Goal: Task Accomplishment & Management: Manage account settings

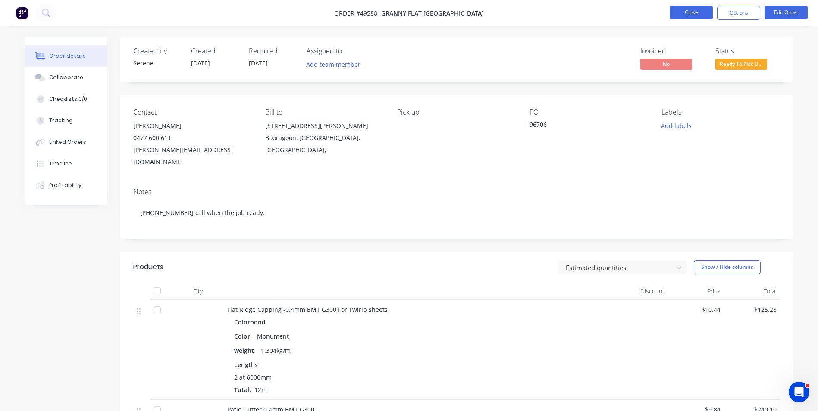
click at [702, 18] on button "Close" at bounding box center [691, 12] width 43 height 13
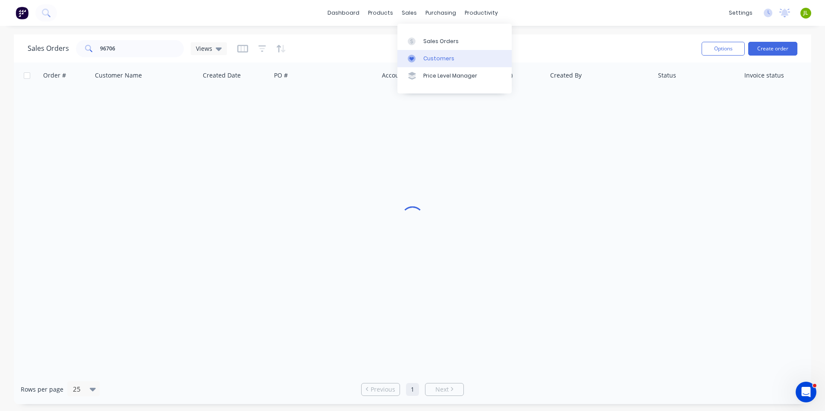
click at [427, 66] on link "Customers" at bounding box center [454, 58] width 114 height 17
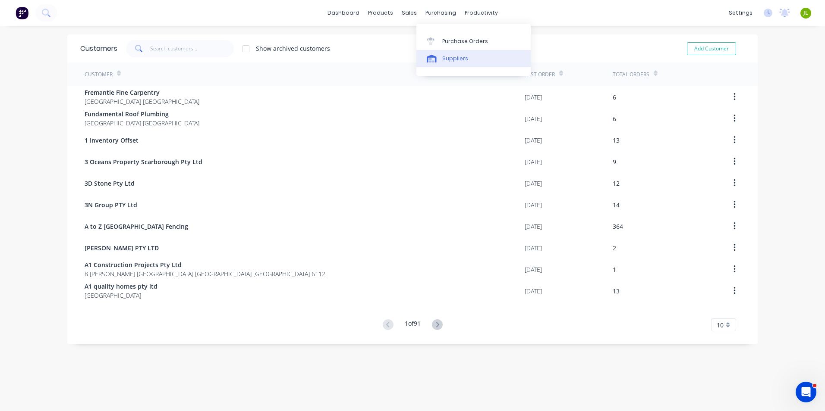
click at [458, 51] on link "Suppliers" at bounding box center [473, 58] width 114 height 17
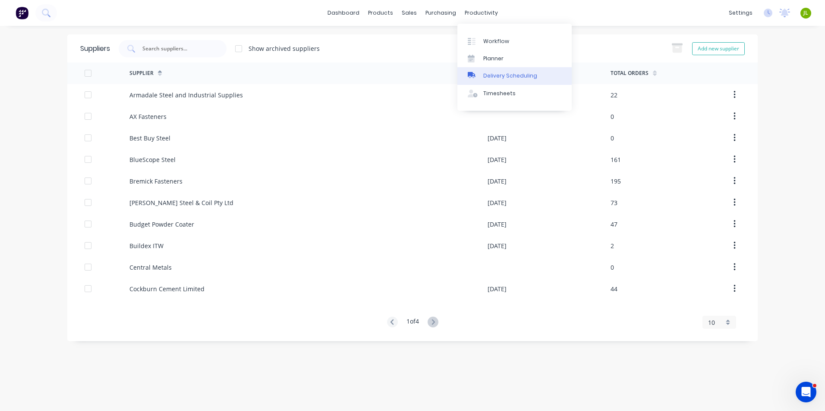
click at [489, 68] on link "Delivery Scheduling" at bounding box center [514, 75] width 114 height 17
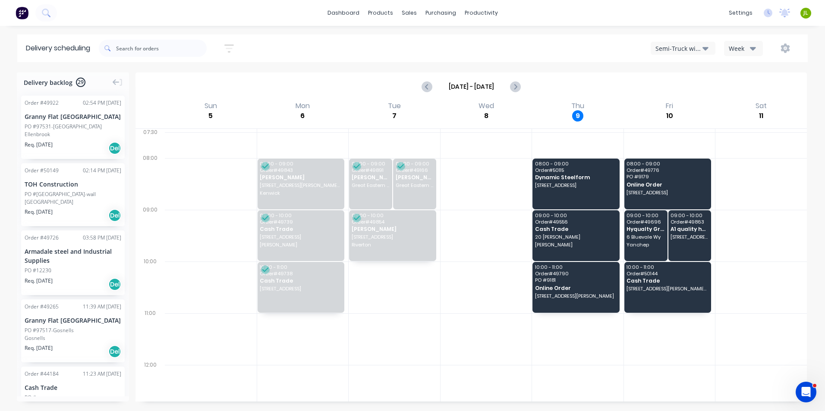
click at [699, 52] on div "Semi-Truck with Hiab" at bounding box center [678, 48] width 47 height 9
click at [700, 103] on div "Utes Delivery" at bounding box center [693, 104] width 85 height 17
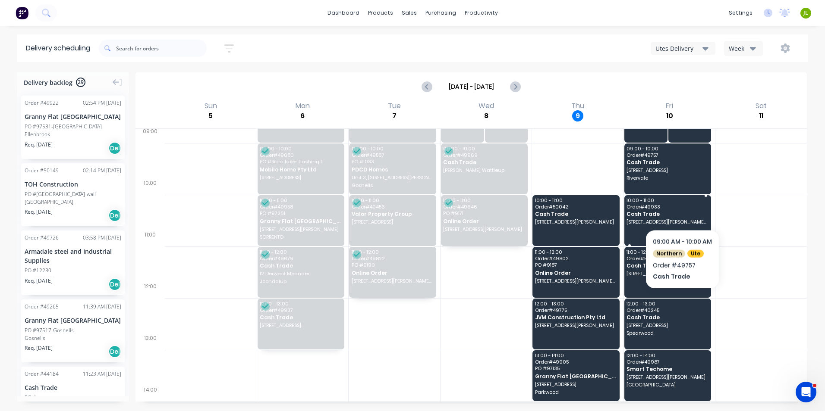
scroll to position [86, 0]
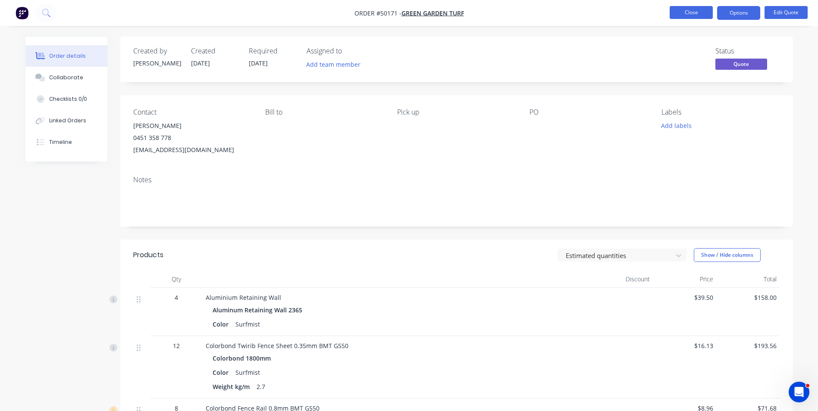
click at [711, 15] on button "Close" at bounding box center [691, 12] width 43 height 13
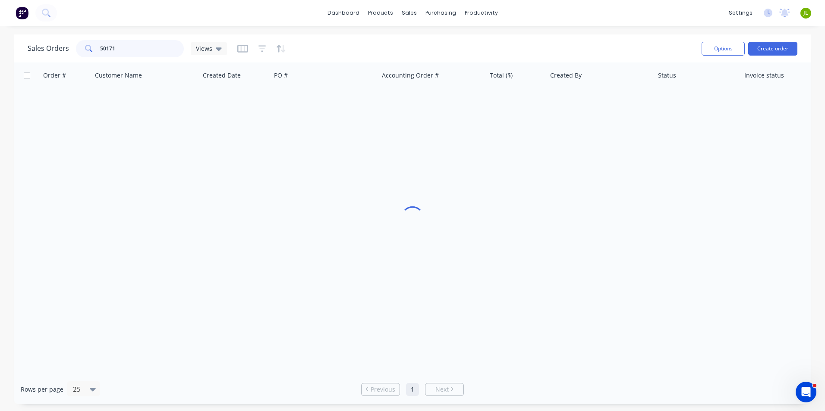
drag, startPoint x: 165, startPoint y: 52, endPoint x: 50, endPoint y: 36, distance: 115.3
click at [42, 44] on div "Sales Orders 50171 Views" at bounding box center [127, 48] width 199 height 17
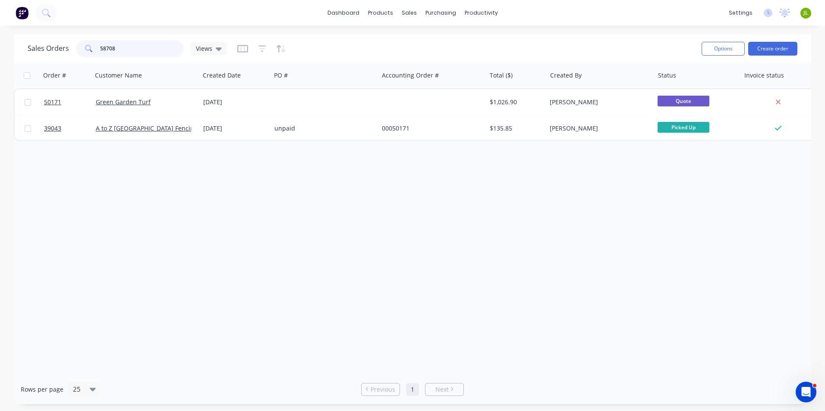
type input "58708"
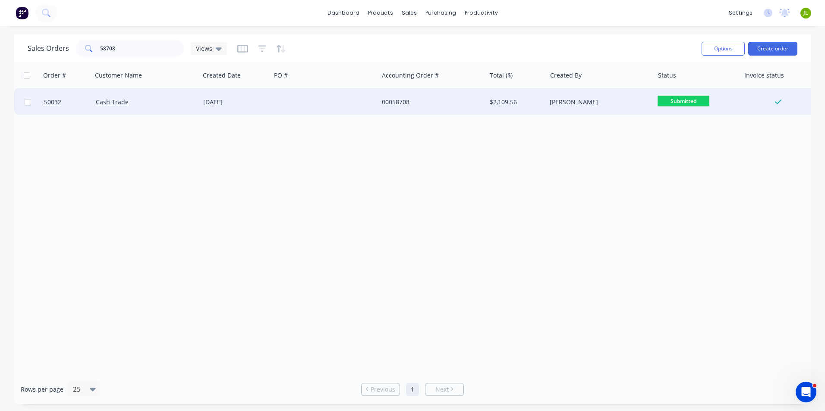
click at [268, 104] on div "06 Oct 2025" at bounding box center [235, 102] width 71 height 26
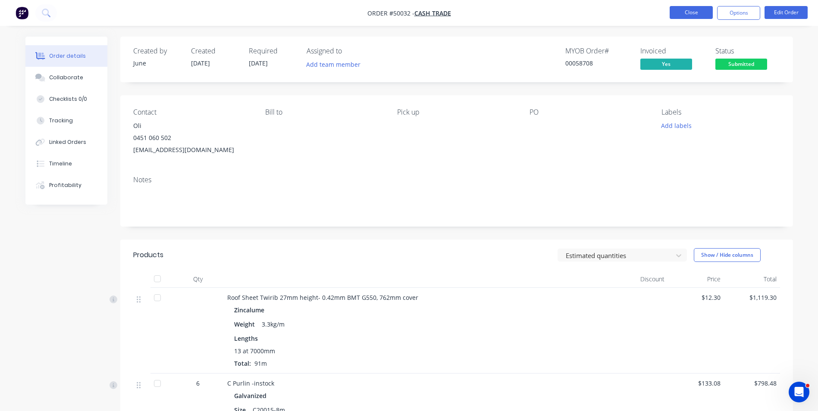
click at [687, 11] on button "Close" at bounding box center [691, 12] width 43 height 13
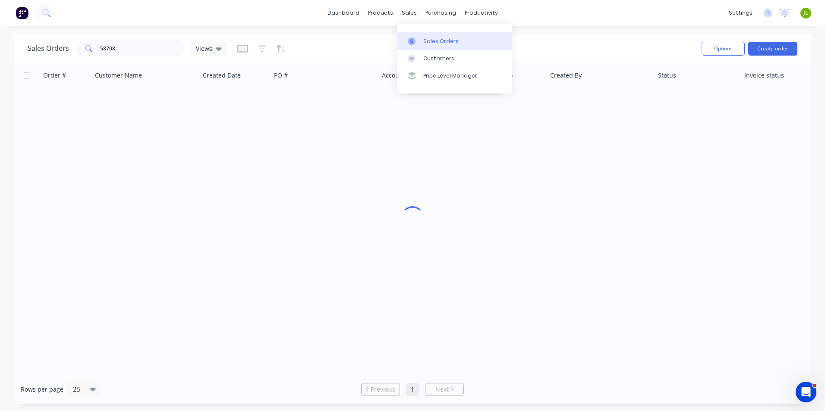
click at [413, 41] on icon at bounding box center [412, 42] width 8 height 8
drag, startPoint x: 138, startPoint y: 49, endPoint x: 42, endPoint y: 49, distance: 96.6
click at [42, 49] on div "Sales Orders 58708 Views" at bounding box center [127, 48] width 199 height 17
click at [117, 46] on input "97353" at bounding box center [142, 48] width 84 height 17
type input "97535"
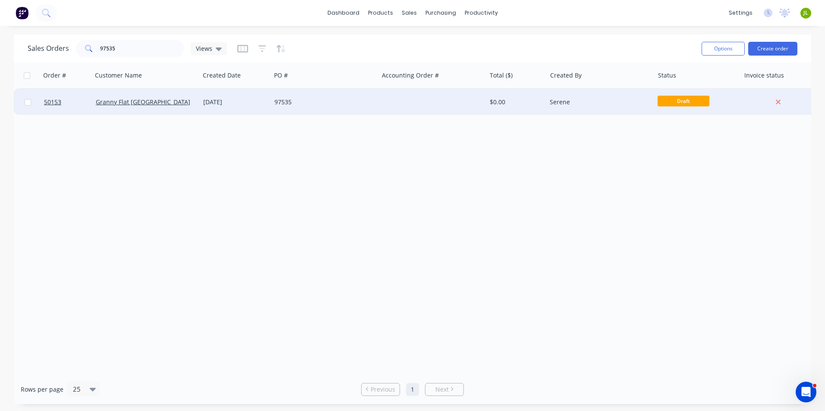
click at [326, 107] on div "97535" at bounding box center [324, 102] width 107 height 26
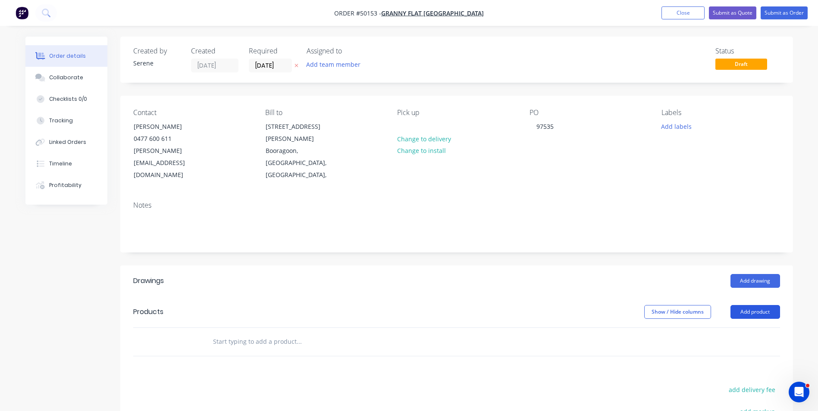
click at [769, 305] on button "Add product" at bounding box center [756, 312] width 50 height 14
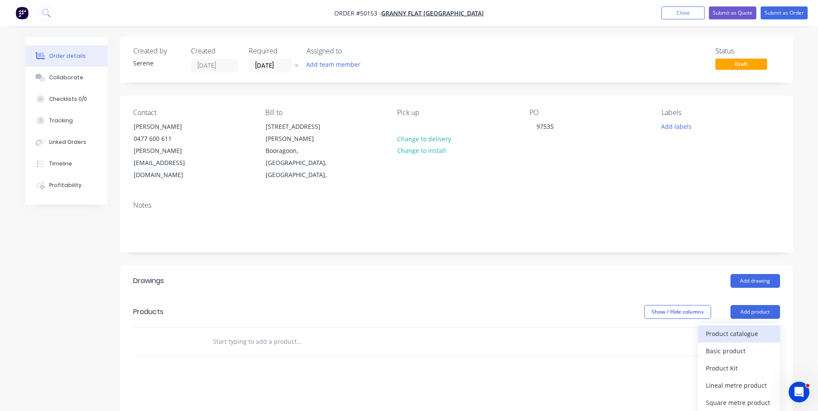
click at [746, 328] on div "Product catalogue" at bounding box center [739, 334] width 66 height 13
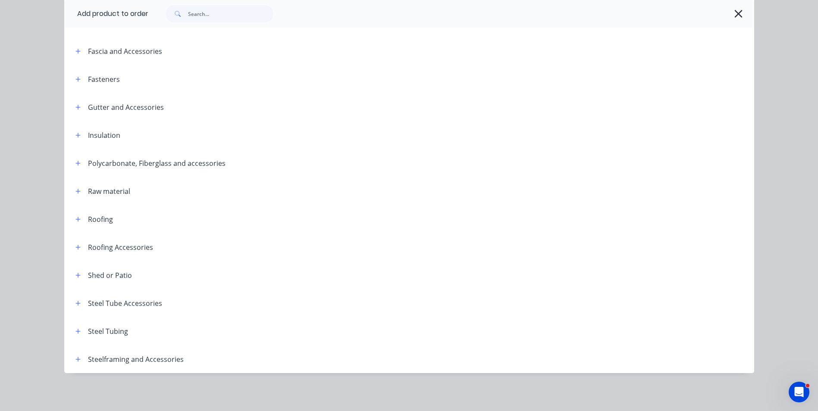
scroll to position [86, 0]
click at [75, 333] on icon "button" at bounding box center [77, 332] width 5 height 6
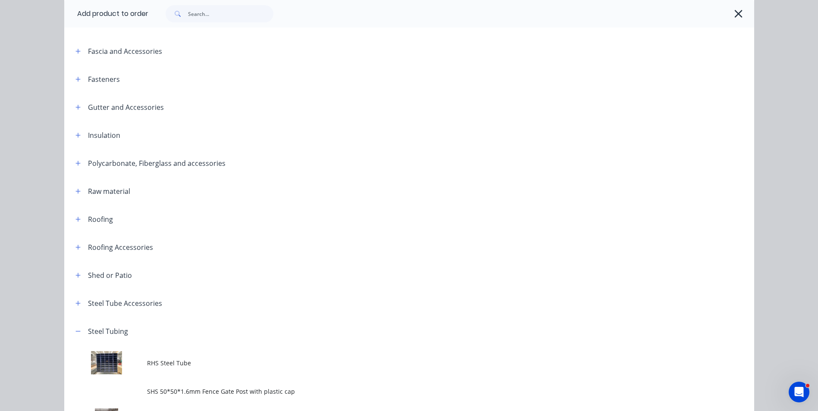
scroll to position [346, 0]
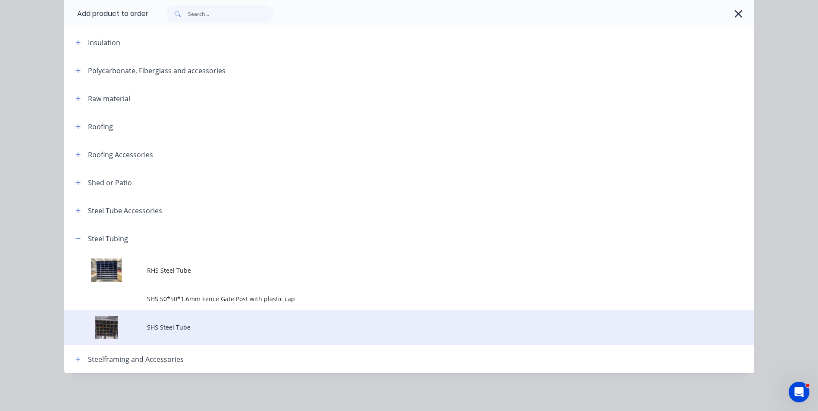
click at [207, 323] on span "SHS Steel Tube" at bounding box center [390, 327] width 486 height 9
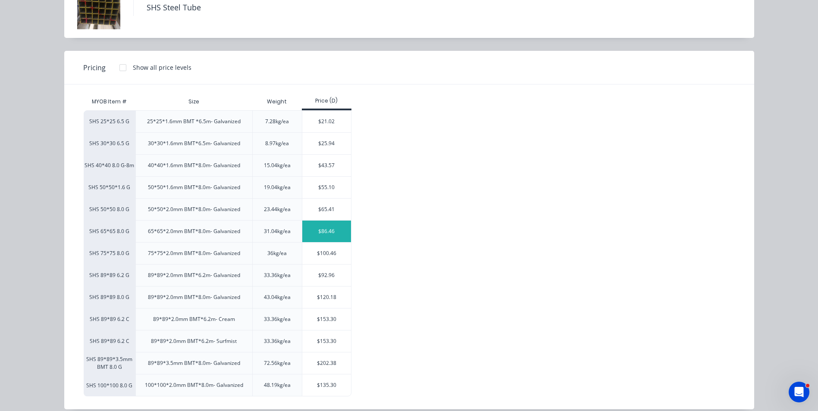
scroll to position [67, 0]
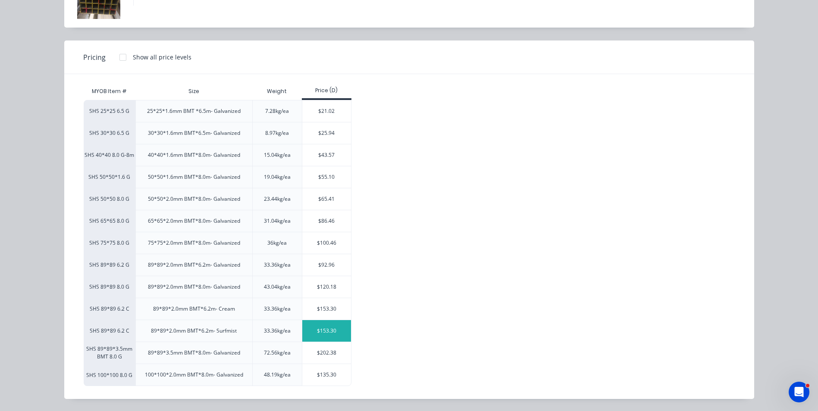
click at [325, 333] on div "$153.30" at bounding box center [326, 331] width 49 height 22
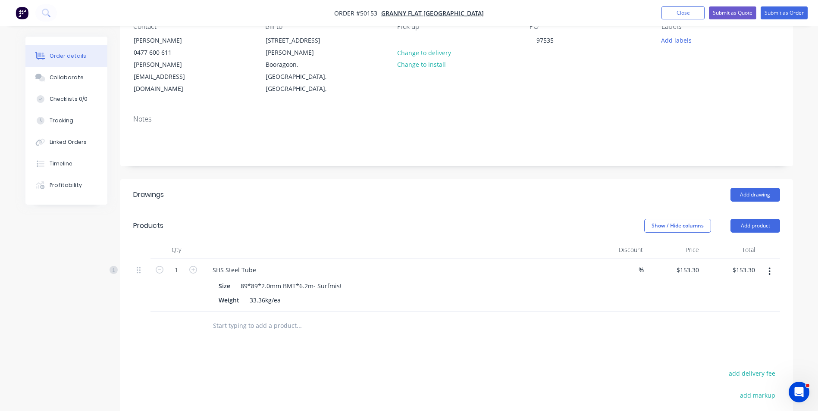
click at [354, 329] on div "Drawings Add drawing Products Show / Hide columns Add product Qty Discount Pric…" at bounding box center [456, 353] width 673 height 349
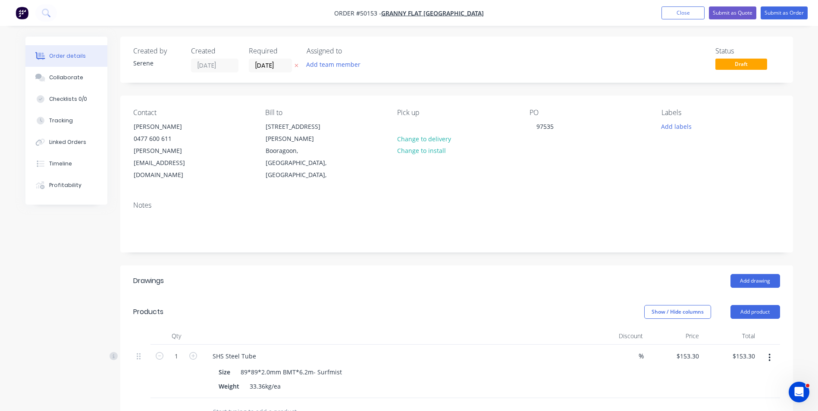
click at [487, 297] on header "Products Show / Hide columns Add product" at bounding box center [456, 312] width 673 height 31
click at [776, 14] on button "Submit as Order" at bounding box center [784, 12] width 47 height 13
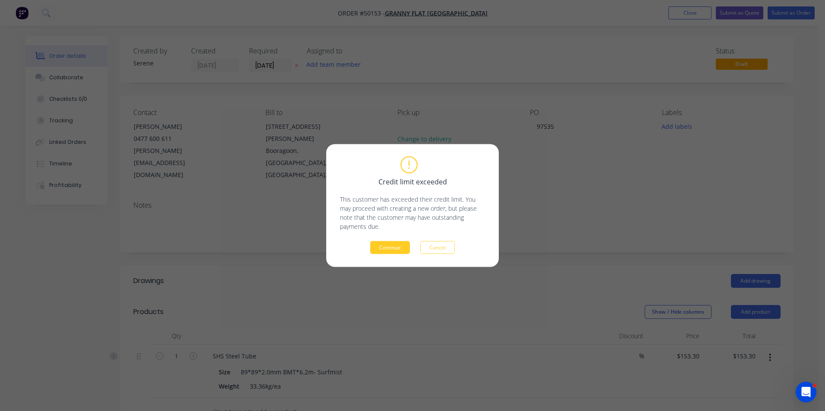
click at [388, 246] on button "Continue" at bounding box center [390, 248] width 40 height 13
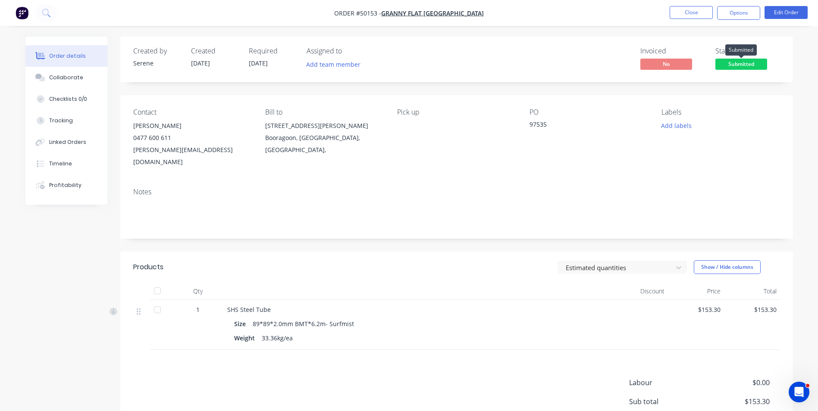
click at [739, 64] on span "Submitted" at bounding box center [742, 64] width 52 height 11
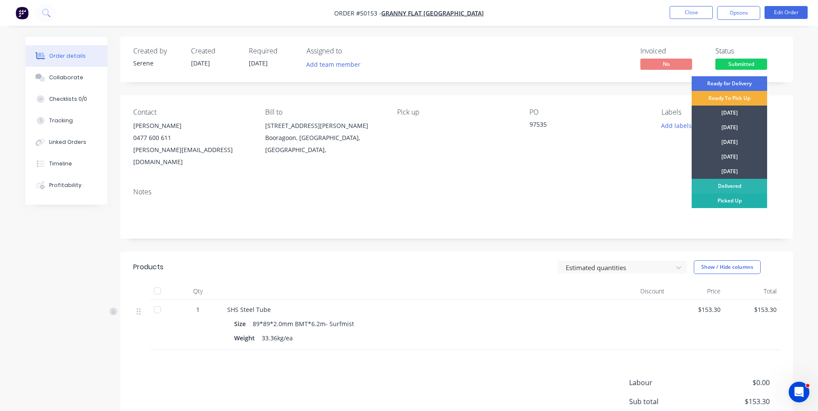
click at [735, 199] on div "Picked Up" at bounding box center [729, 201] width 75 height 15
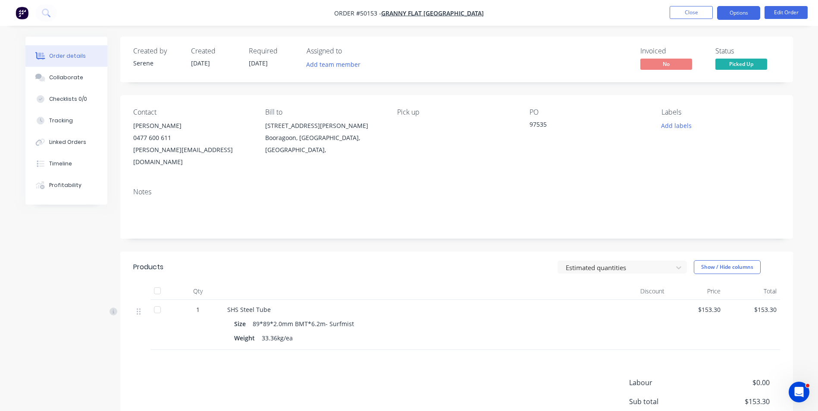
click at [740, 13] on button "Options" at bounding box center [738, 13] width 43 height 14
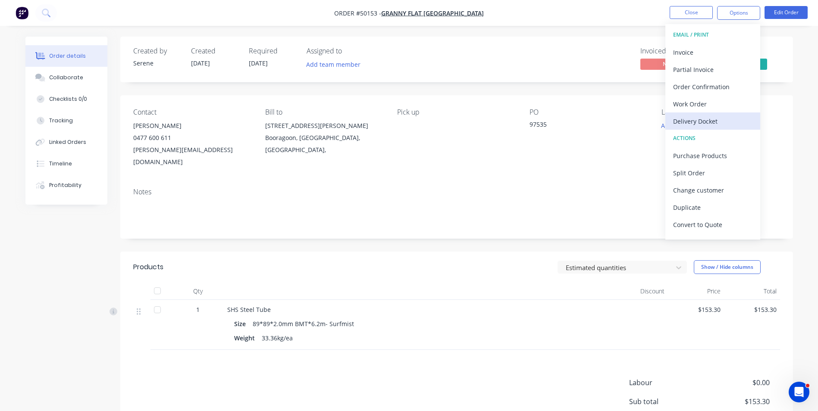
click at [700, 118] on div "Delivery Docket" at bounding box center [712, 121] width 79 height 13
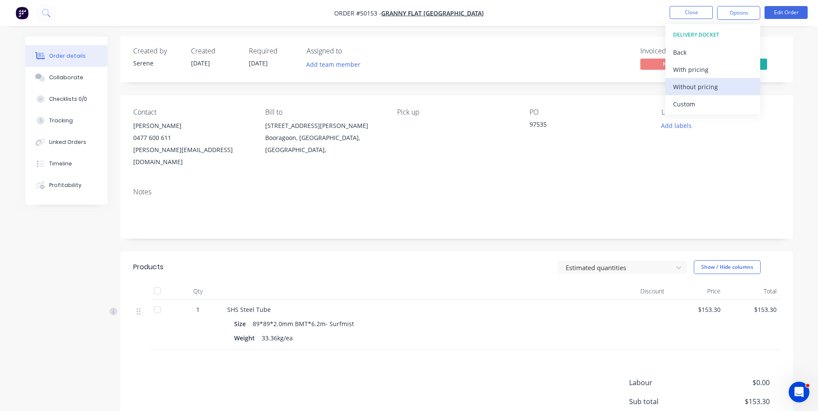
click at [703, 91] on div "Without pricing" at bounding box center [712, 87] width 79 height 13
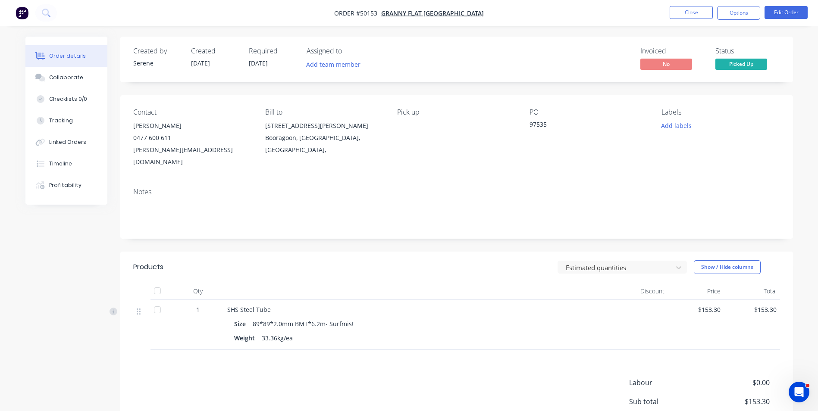
click at [473, 261] on div "Estimated quantities Show / Hide columns" at bounding box center [524, 268] width 509 height 14
click at [750, 16] on button "Options" at bounding box center [738, 13] width 43 height 14
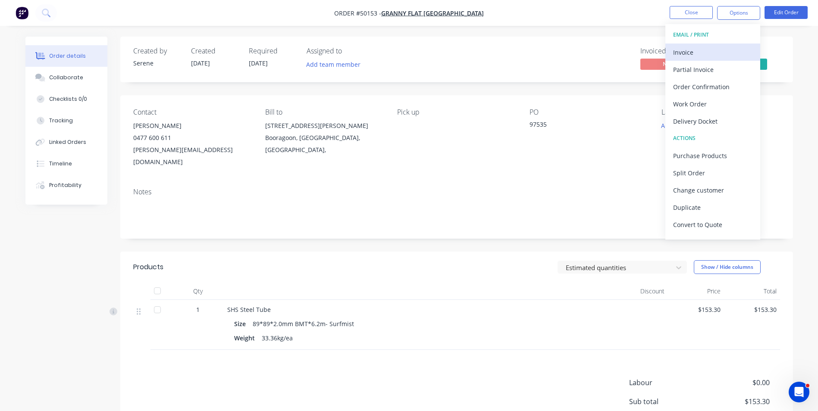
click at [705, 51] on div "Invoice" at bounding box center [712, 52] width 79 height 13
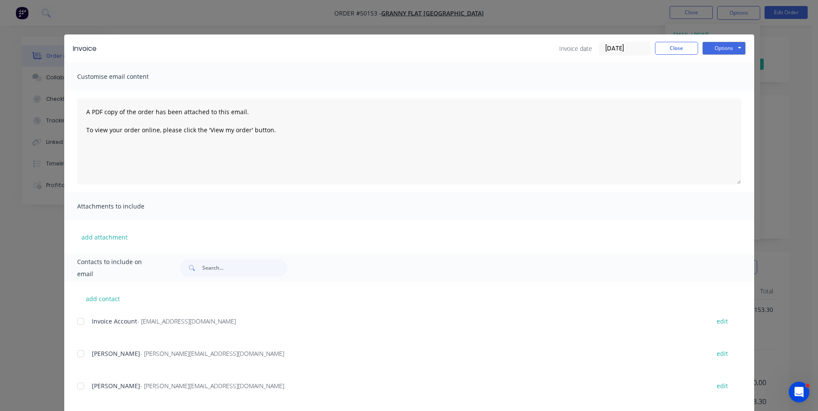
click at [75, 323] on div at bounding box center [80, 321] width 17 height 17
click at [726, 50] on button "Options" at bounding box center [724, 48] width 43 height 13
click at [732, 88] on button "Email" at bounding box center [730, 92] width 55 height 14
click at [672, 47] on button "Close" at bounding box center [676, 48] width 43 height 13
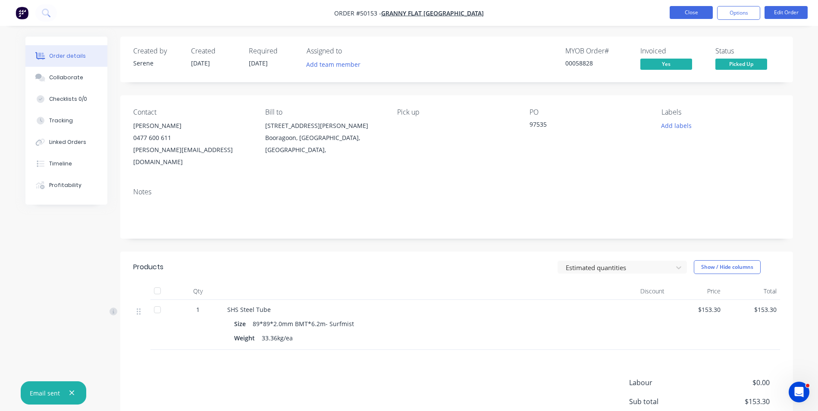
click at [686, 13] on button "Close" at bounding box center [691, 12] width 43 height 13
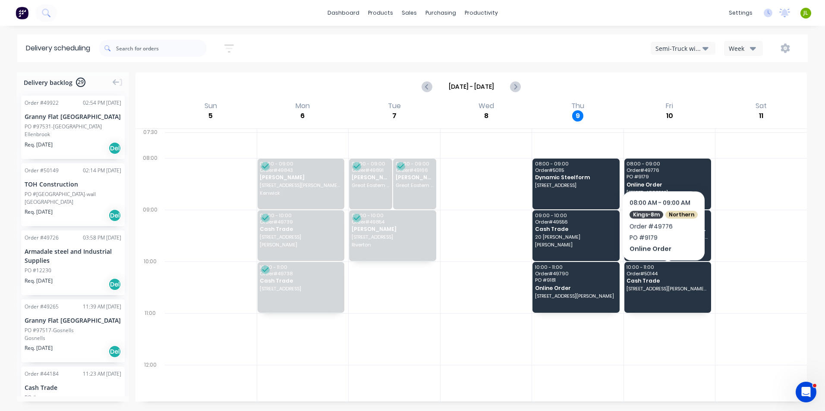
click at [689, 36] on div "Sort by Most recent Created date Required date Order number Customer name Most …" at bounding box center [453, 48] width 709 height 24
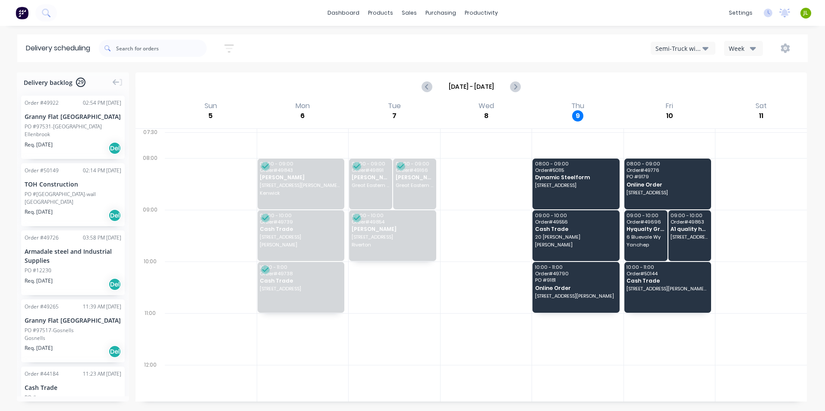
click at [689, 42] on button "Semi-Truck with Hiab" at bounding box center [682, 48] width 65 height 13
click at [689, 102] on div "Utes Delivery" at bounding box center [693, 104] width 85 height 17
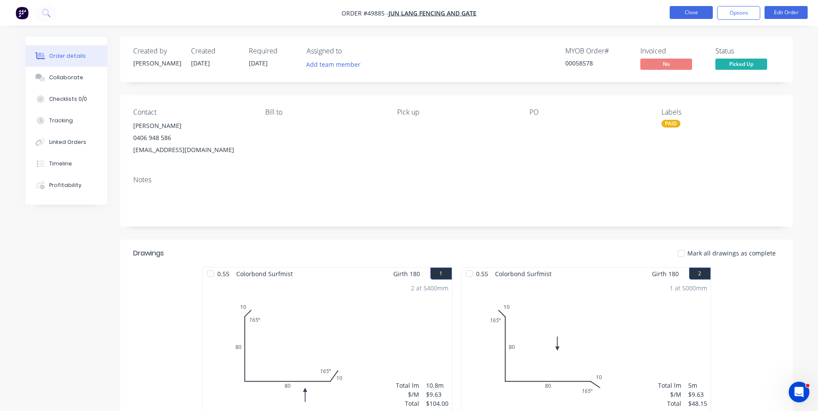
click at [697, 16] on button "Close" at bounding box center [691, 12] width 43 height 13
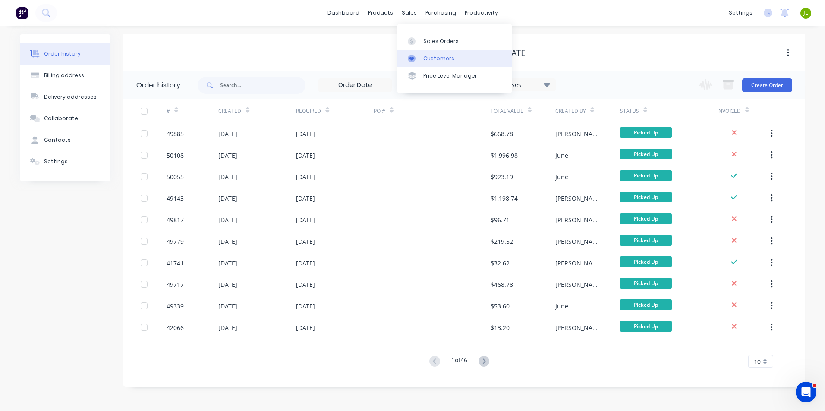
click at [429, 55] on div "Customers" at bounding box center [438, 59] width 31 height 8
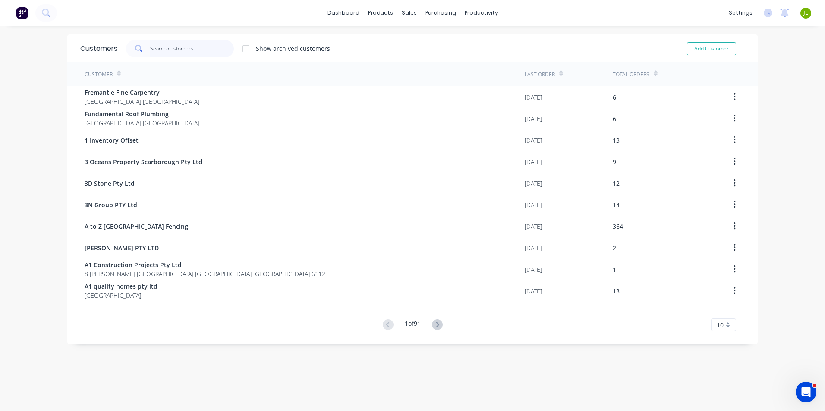
click at [180, 57] on input "text" at bounding box center [192, 48] width 84 height 17
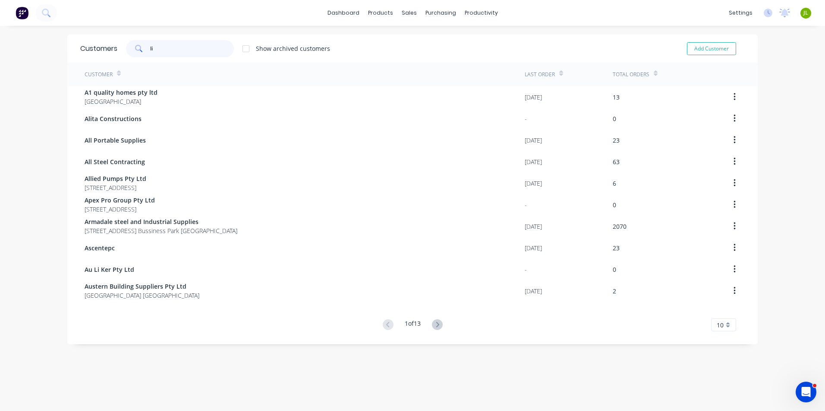
type input "l"
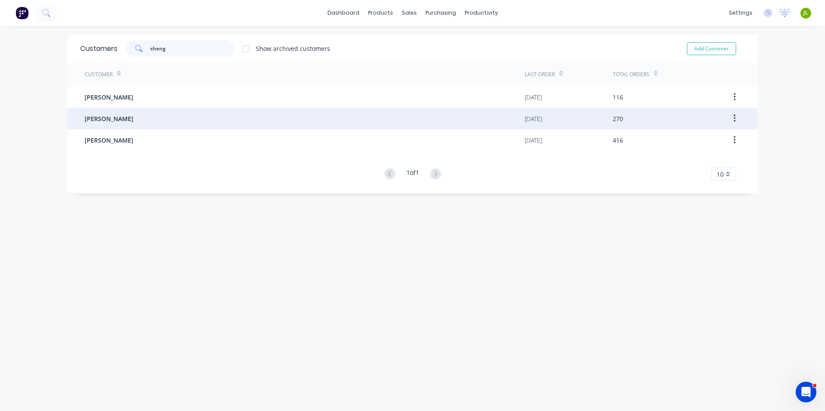
type input "sheng"
click at [167, 116] on div "Li, ShengAn" at bounding box center [305, 119] width 440 height 22
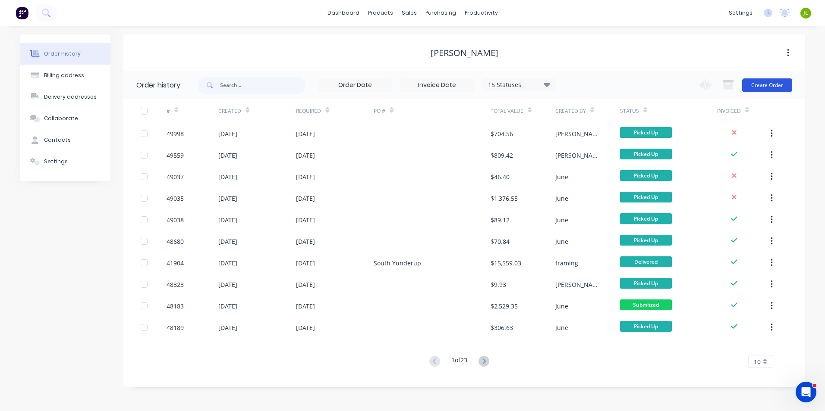
click at [752, 83] on button "Create Order" at bounding box center [767, 85] width 50 height 14
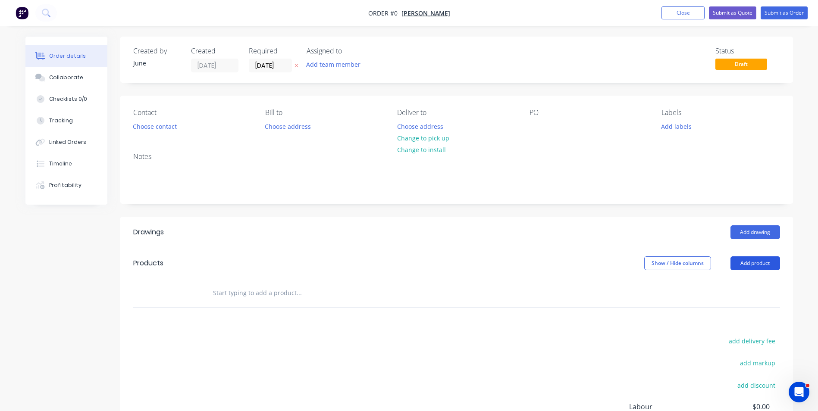
click at [757, 265] on button "Add product" at bounding box center [756, 264] width 50 height 14
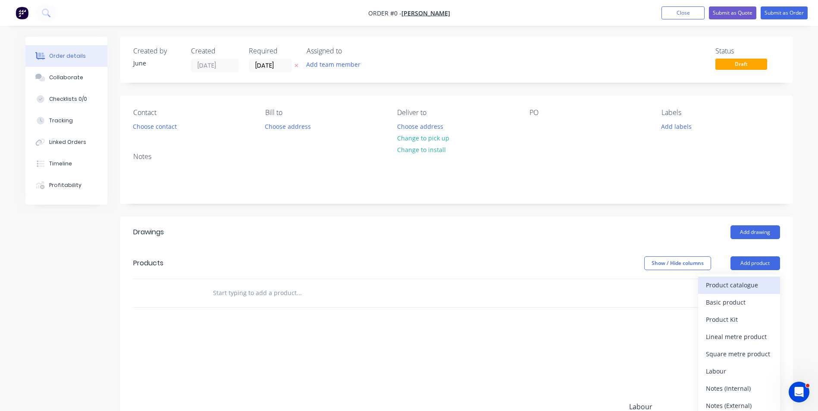
click at [742, 291] on div "Product catalogue" at bounding box center [739, 285] width 66 height 13
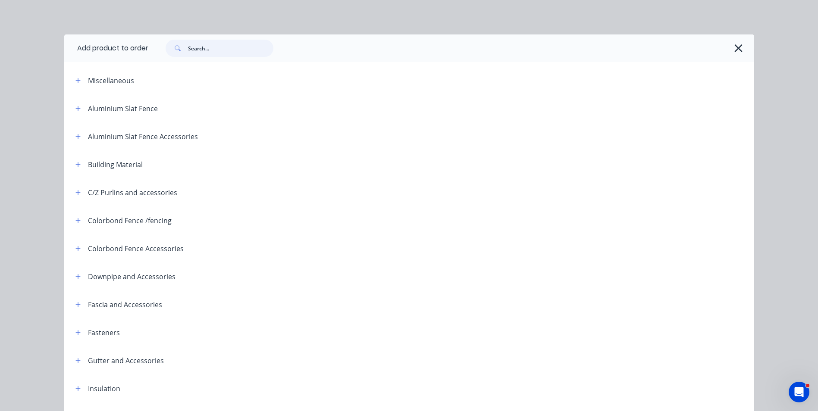
click at [220, 47] on input "text" at bounding box center [230, 48] width 85 height 17
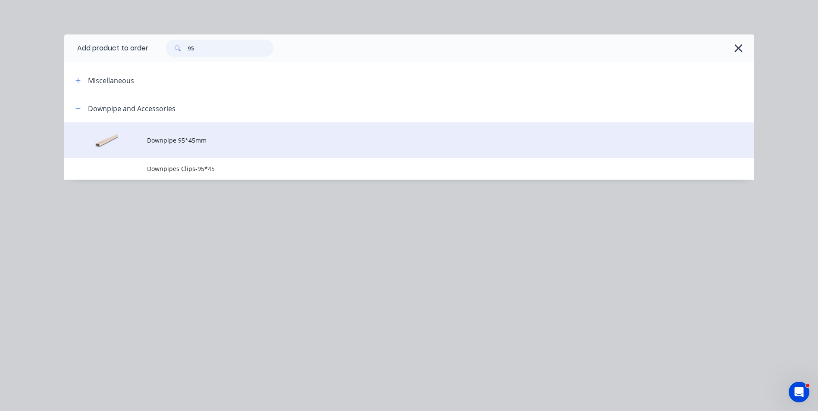
type input "95"
click at [201, 136] on span "Downpipe 95*45mm" at bounding box center [390, 140] width 486 height 9
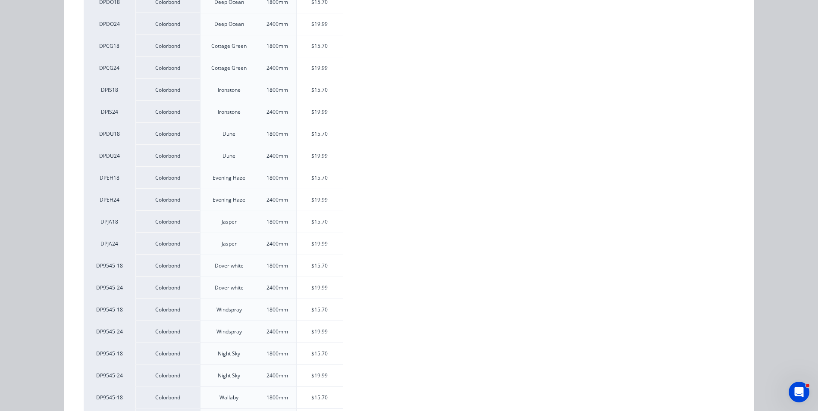
scroll to position [690, 0]
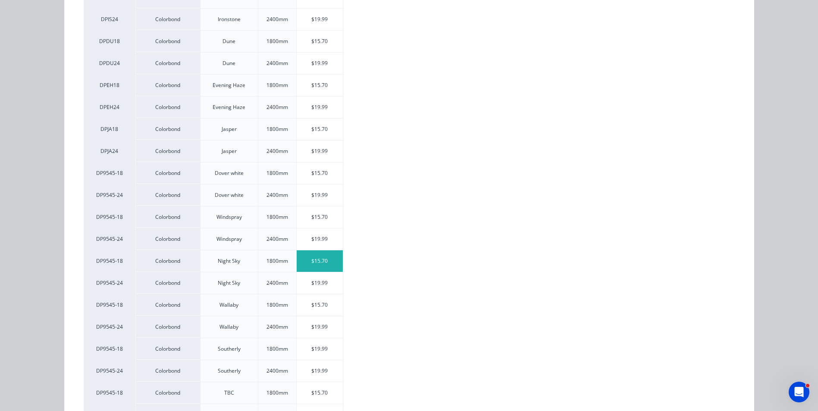
click at [320, 260] on div "$15.70" at bounding box center [320, 262] width 46 height 22
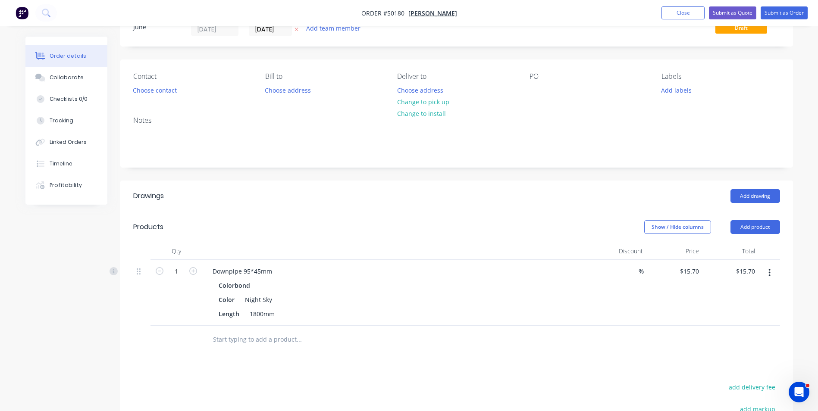
scroll to position [86, 0]
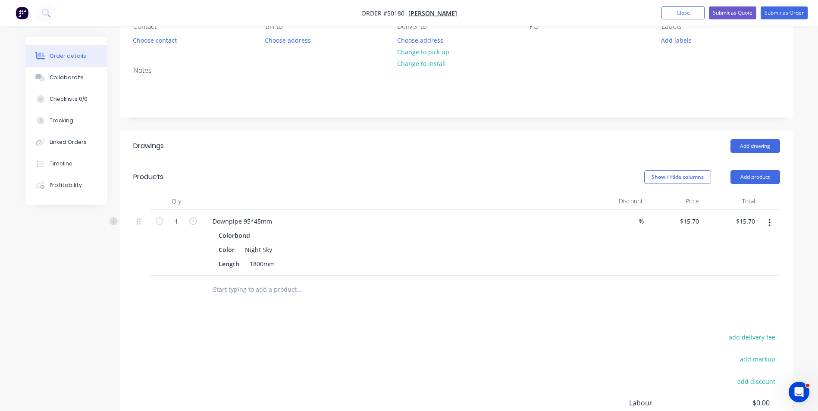
drag, startPoint x: 780, startPoint y: 214, endPoint x: 775, endPoint y: 219, distance: 7.0
click at [780, 214] on div "Qty Discount Price Total 1 Downpipe 95*45mm Colorbond Color Night Sky Length 18…" at bounding box center [456, 248] width 673 height 111
click at [775, 219] on button "button" at bounding box center [770, 223] width 20 height 16
click at [757, 260] on div "Duplicate" at bounding box center [739, 263] width 66 height 13
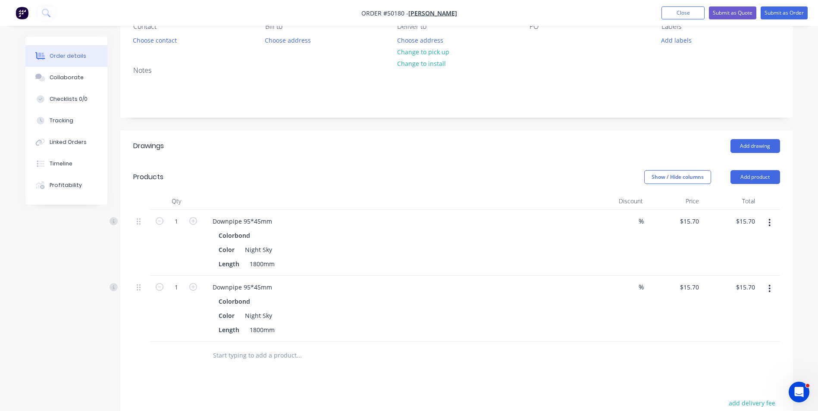
click at [767, 290] on button "button" at bounding box center [770, 289] width 20 height 16
click at [762, 310] on div "Edit" at bounding box center [739, 311] width 66 height 13
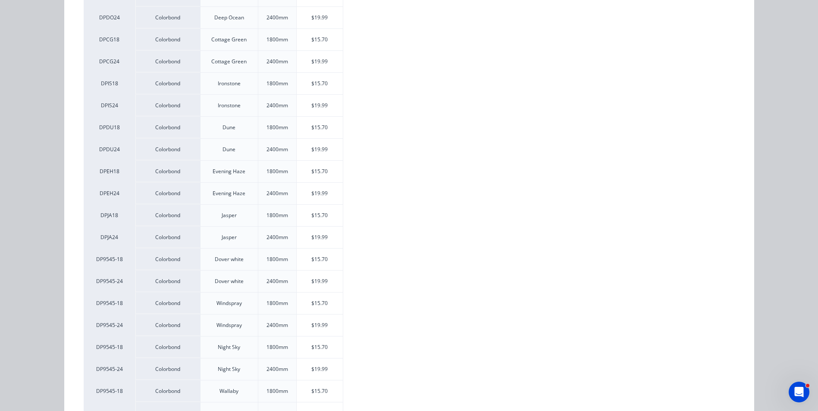
scroll to position [647, 0]
click at [333, 329] on div "$19.99" at bounding box center [320, 327] width 46 height 22
type input "$19.99"
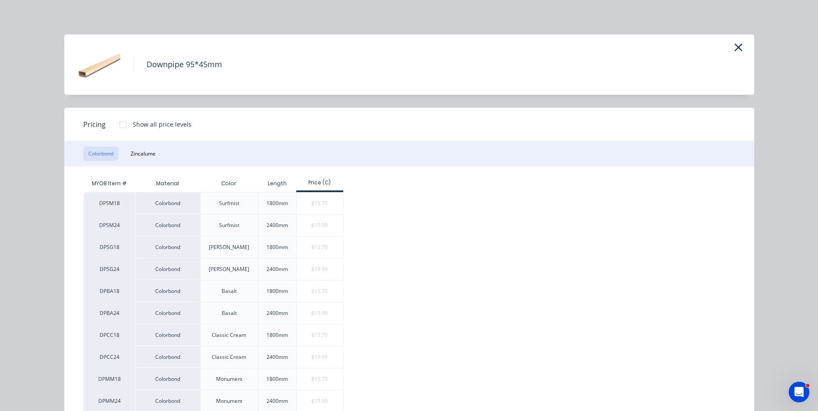
scroll to position [246, 0]
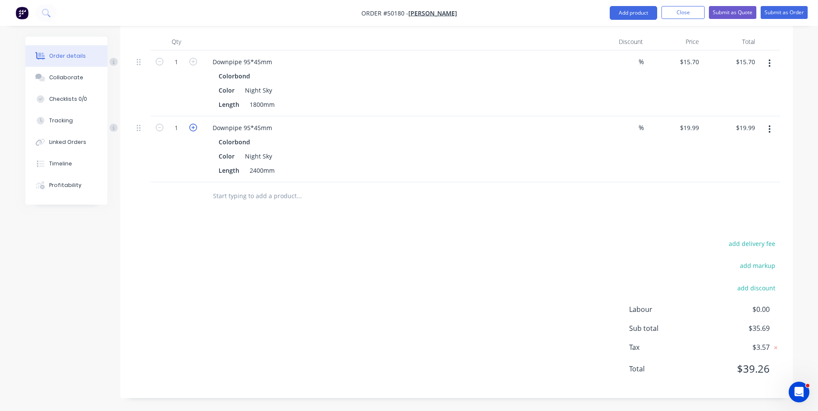
drag, startPoint x: 194, startPoint y: 128, endPoint x: 194, endPoint y: 166, distance: 37.5
click at [194, 129] on icon "button" at bounding box center [193, 128] width 8 height 8
type input "2"
type input "$39.98"
click at [194, 166] on div "2" at bounding box center [177, 149] width 52 height 66
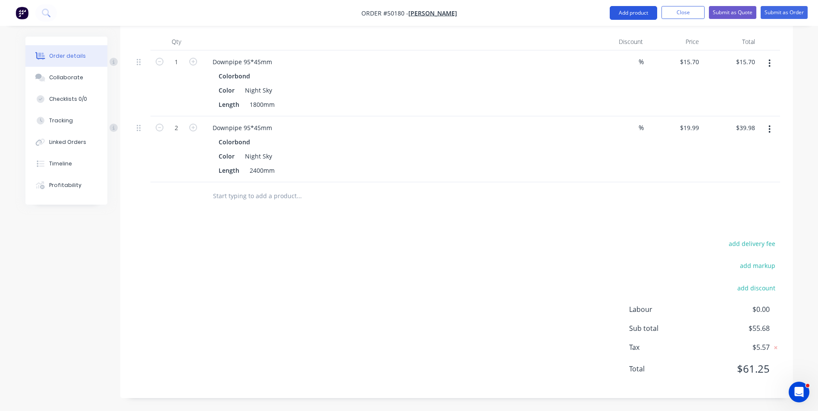
click at [628, 13] on button "Add product" at bounding box center [633, 13] width 47 height 14
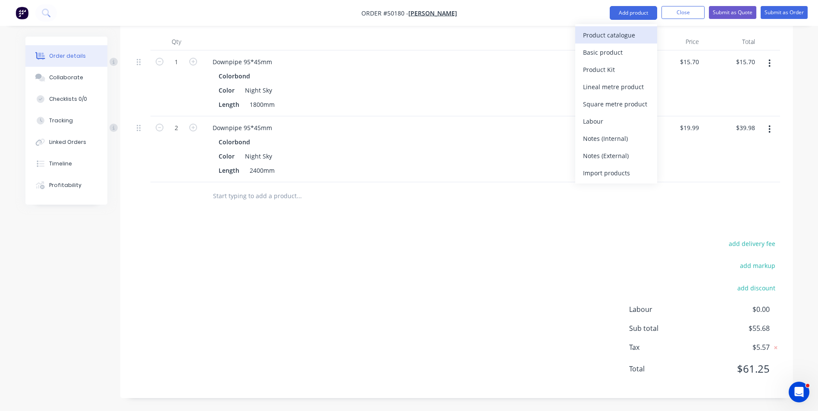
click at [619, 30] on div "Product catalogue" at bounding box center [616, 35] width 66 height 13
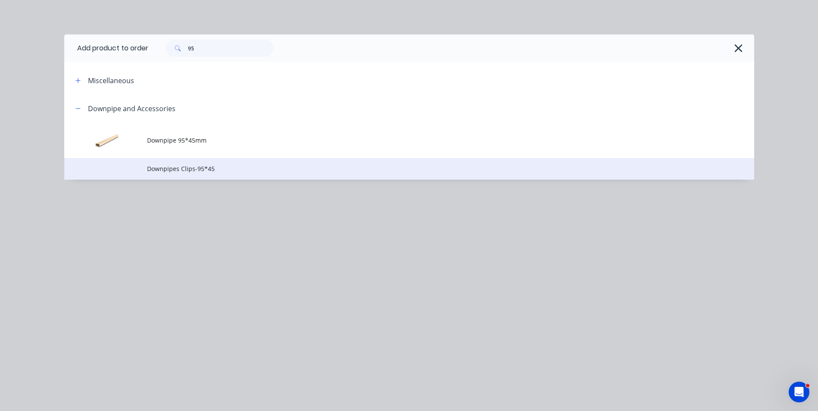
click at [199, 160] on td "Downpipes Clips-95*45" at bounding box center [450, 169] width 607 height 22
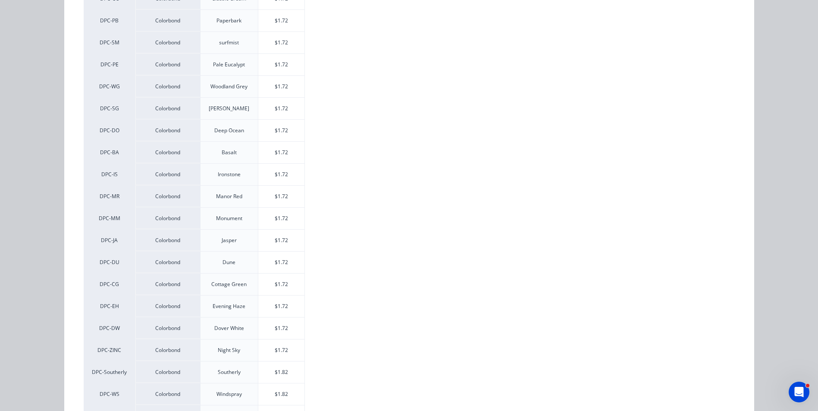
scroll to position [241, 0]
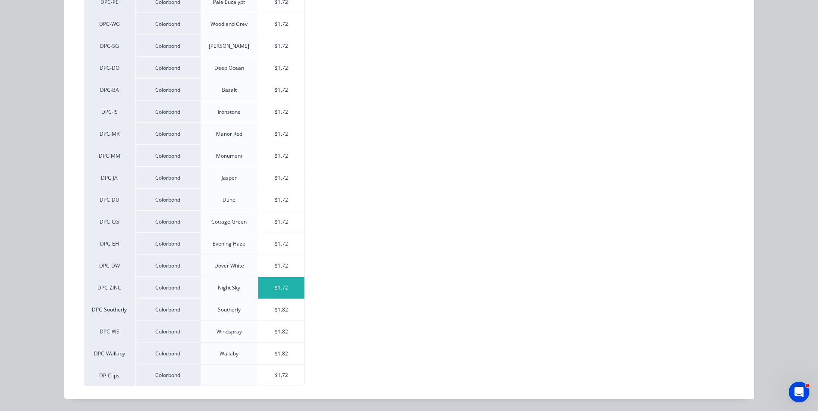
click at [280, 291] on div "$1.72" at bounding box center [281, 288] width 46 height 22
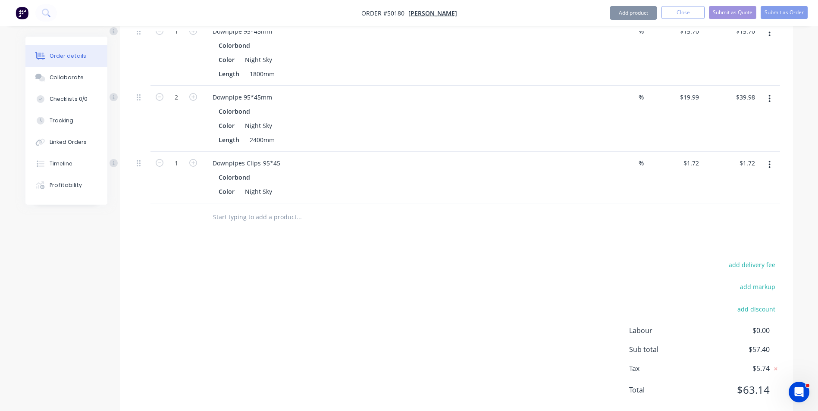
scroll to position [298, 0]
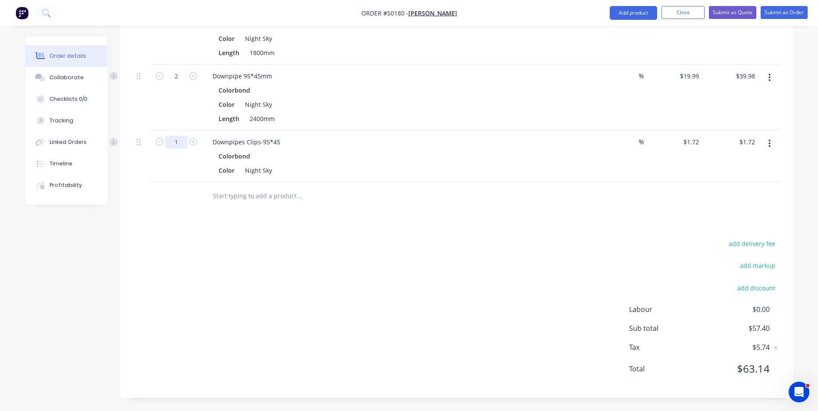
click at [182, 144] on input "1" at bounding box center [176, 142] width 22 height 13
type input "4"
type input "$6.88"
click at [474, 212] on div "Drawings Add drawing Products Show / Hide columns Add product Qty Discount Pric…" at bounding box center [456, 158] width 673 height 479
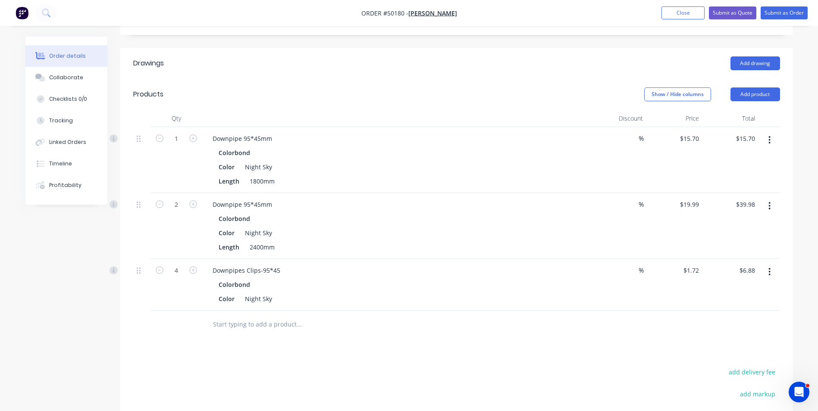
scroll to position [168, 0]
click at [761, 99] on button "Add product" at bounding box center [756, 95] width 50 height 14
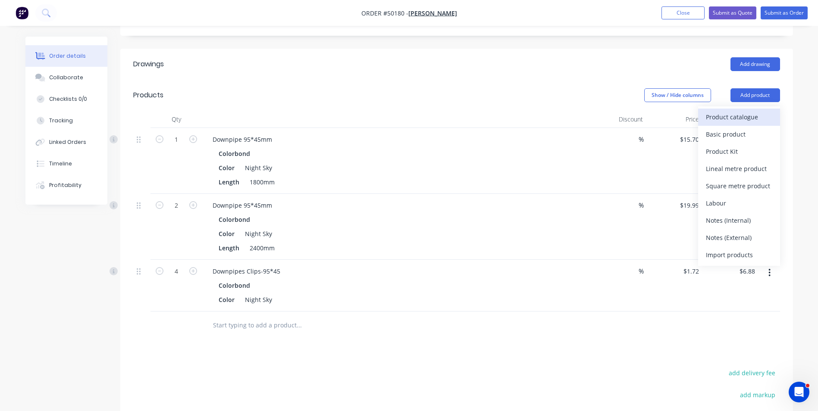
click at [744, 117] on div "Product catalogue" at bounding box center [739, 117] width 66 height 13
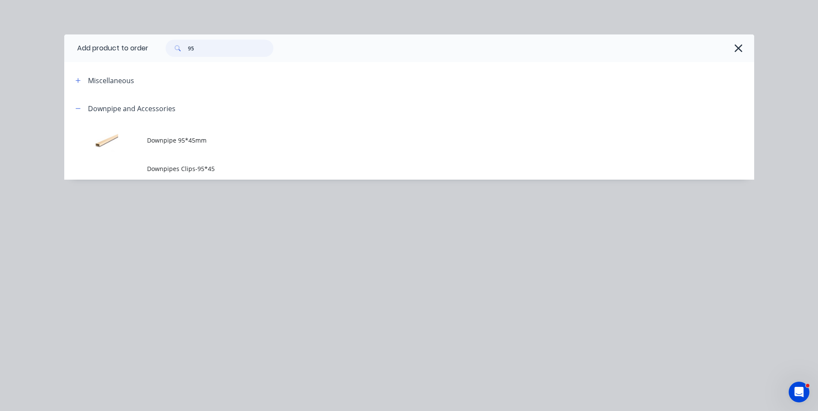
drag, startPoint x: 232, startPoint y: 50, endPoint x: 143, endPoint y: 57, distance: 89.5
click at [143, 57] on header "Add product to order 95" at bounding box center [409, 49] width 690 height 28
type input "out"
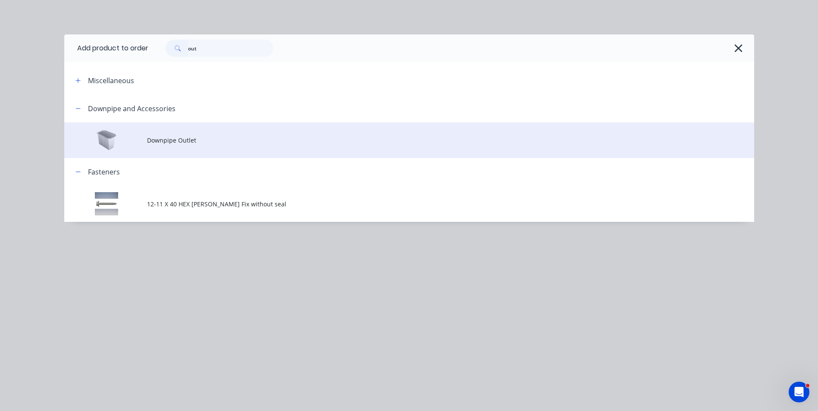
click at [174, 151] on td "Downpipe Outlet" at bounding box center [450, 140] width 607 height 36
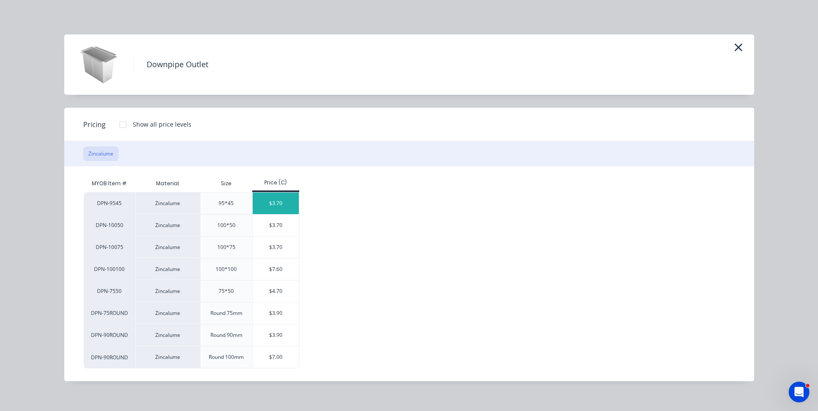
click at [290, 195] on div "$3.70" at bounding box center [276, 204] width 46 height 22
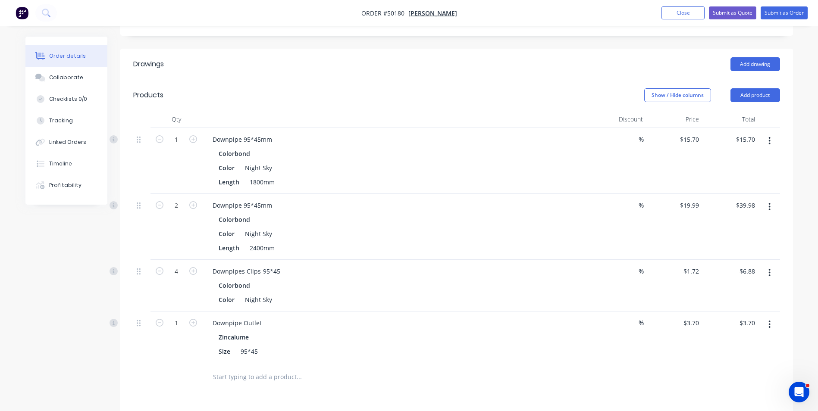
click at [195, 329] on form "1" at bounding box center [176, 322] width 45 height 13
click at [195, 323] on icon "button" at bounding box center [193, 323] width 8 height 8
type input "2"
type input "$7.40"
click at [309, 336] on div "Zincalume" at bounding box center [396, 337] width 355 height 13
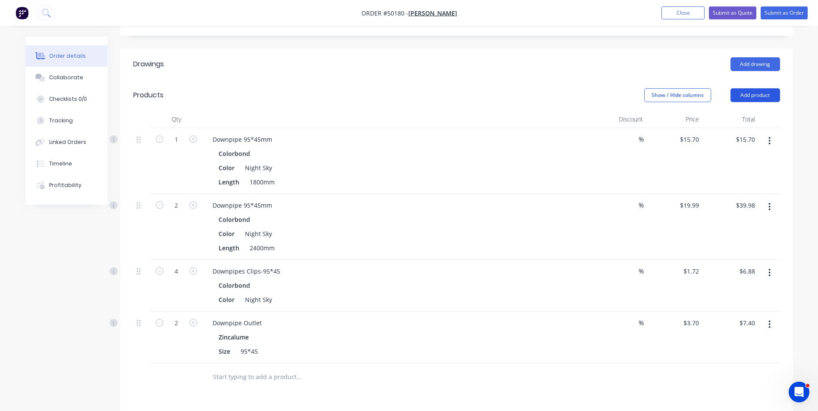
click at [762, 95] on button "Add product" at bounding box center [756, 95] width 50 height 14
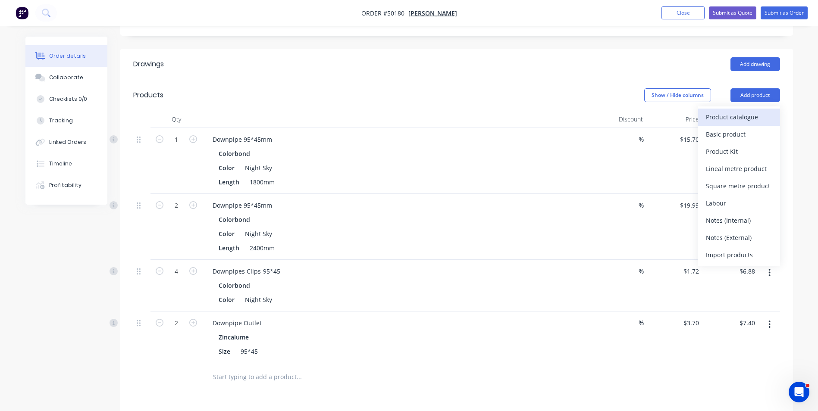
click at [740, 122] on div "Product catalogue" at bounding box center [739, 117] width 66 height 13
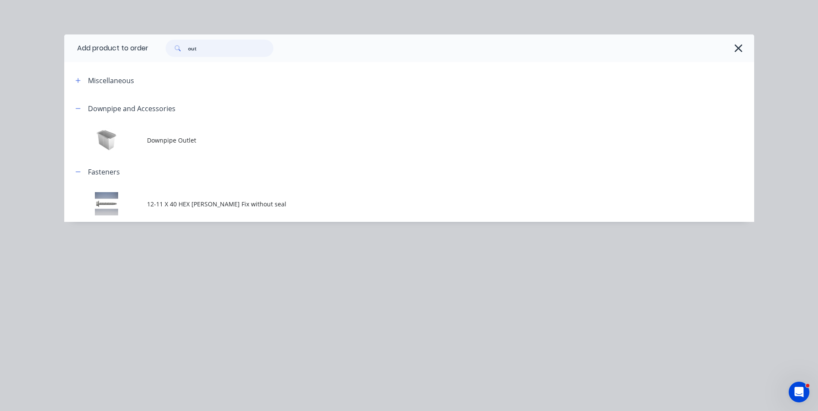
drag, startPoint x: 216, startPoint y: 49, endPoint x: 127, endPoint y: 57, distance: 89.3
click at [127, 57] on header "Add product to order out" at bounding box center [409, 49] width 690 height 28
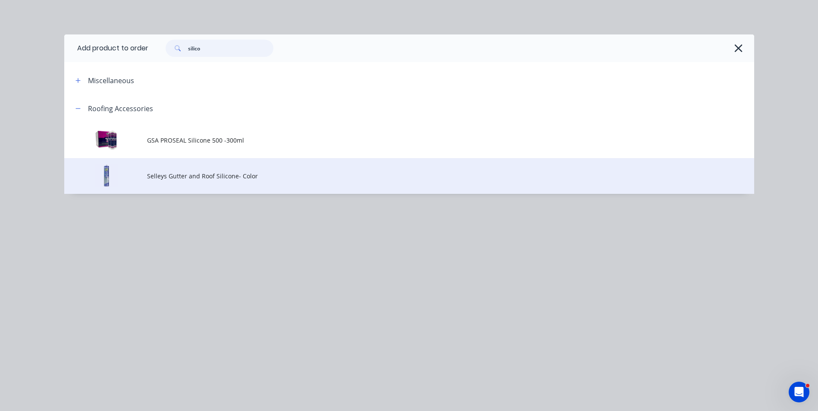
type input "silico"
click at [186, 177] on span "Selleys Gutter and Roof Silicone- Color" at bounding box center [390, 176] width 486 height 9
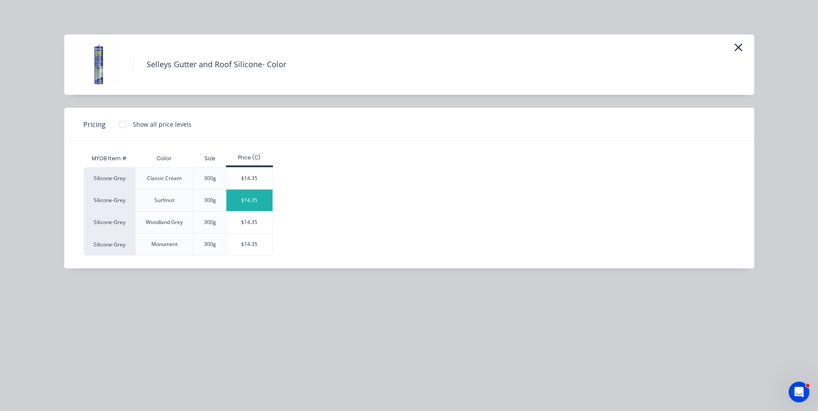
click at [235, 206] on div "$14.35" at bounding box center [249, 201] width 46 height 22
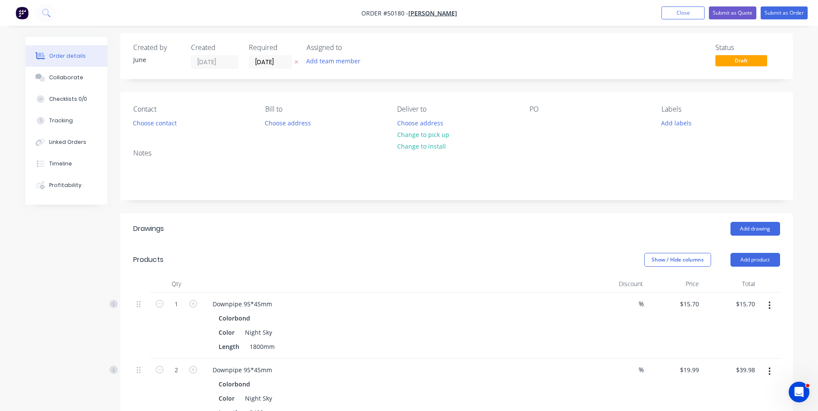
scroll to position [0, 0]
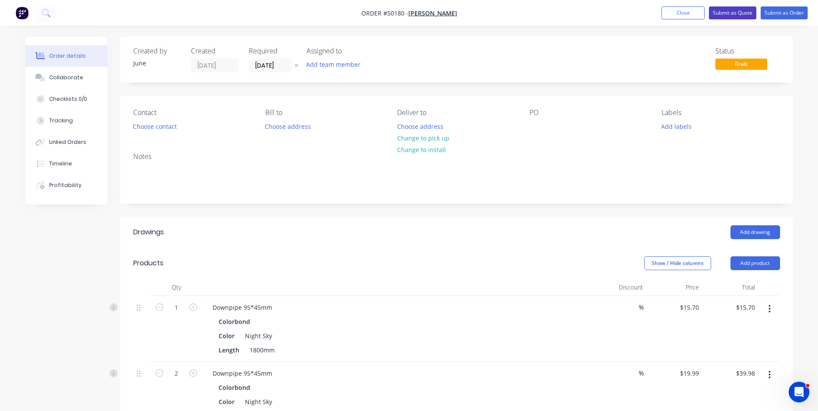
click at [726, 12] on button "Submit as Quote" at bounding box center [732, 12] width 47 height 13
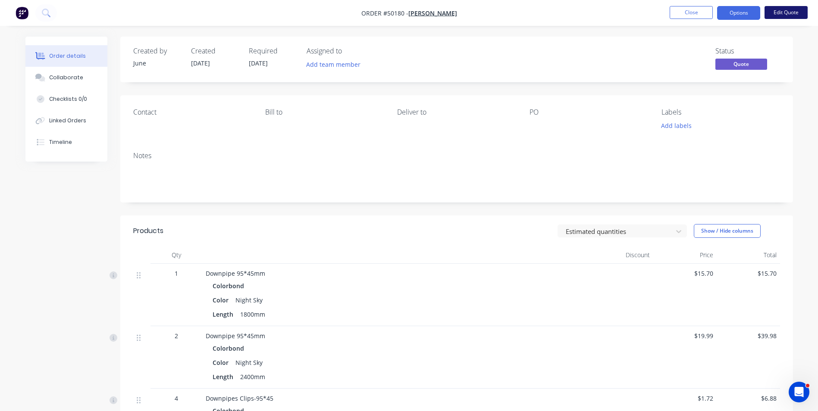
click at [791, 10] on button "Edit Quote" at bounding box center [786, 12] width 43 height 13
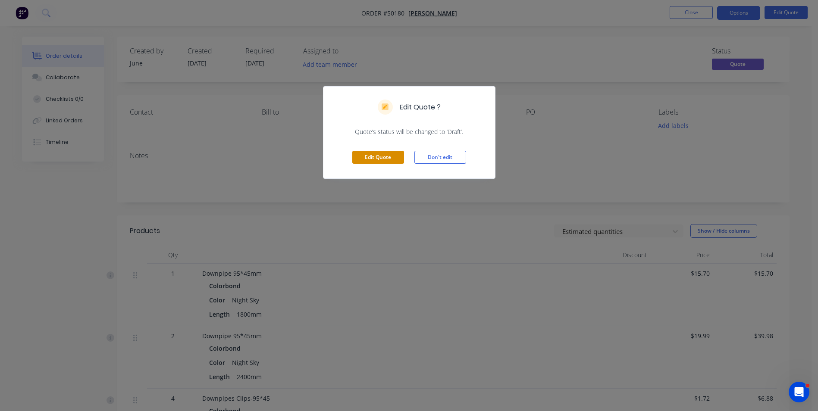
click at [372, 153] on button "Edit Quote" at bounding box center [378, 157] width 52 height 13
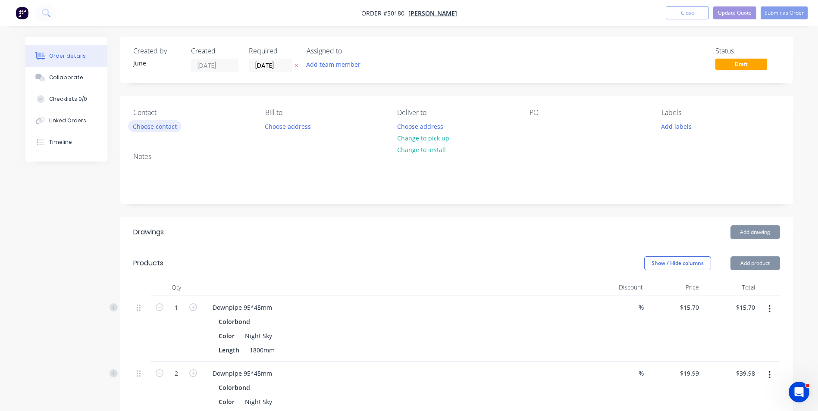
click at [179, 129] on button "Choose contact" at bounding box center [154, 126] width 53 height 12
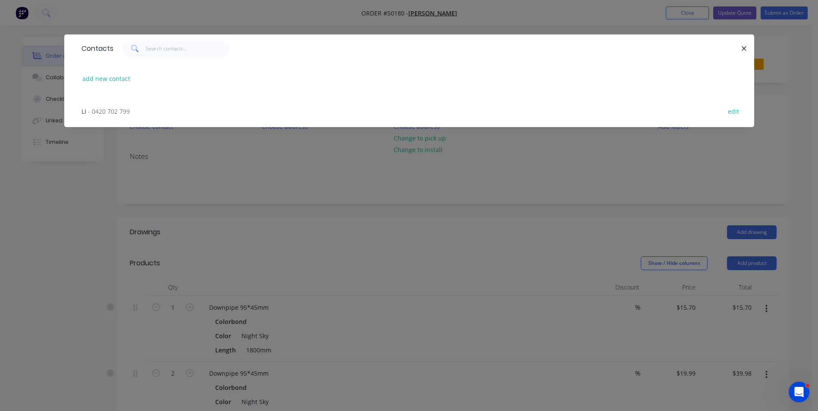
click at [115, 112] on span "- 0420 702 799" at bounding box center [109, 111] width 42 height 8
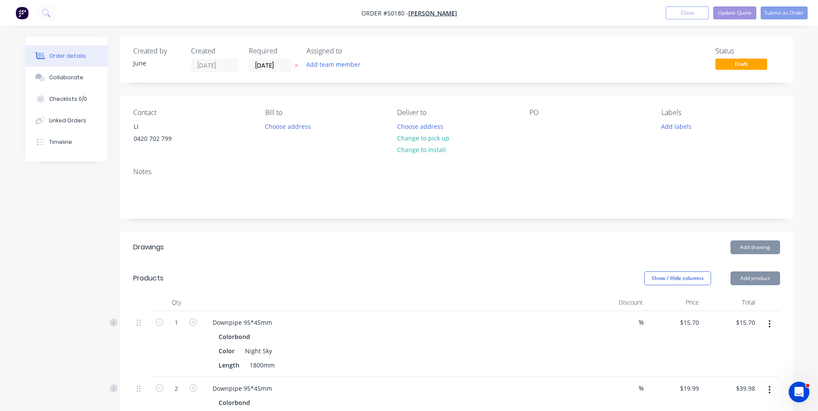
click at [278, 177] on div "Notes" at bounding box center [456, 190] width 673 height 58
click at [757, 274] on button "Add product" at bounding box center [756, 279] width 50 height 14
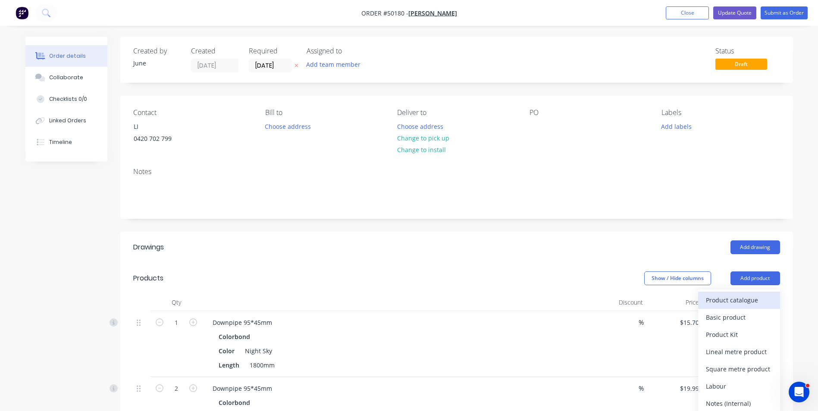
click at [716, 297] on div "Product catalogue" at bounding box center [739, 300] width 66 height 13
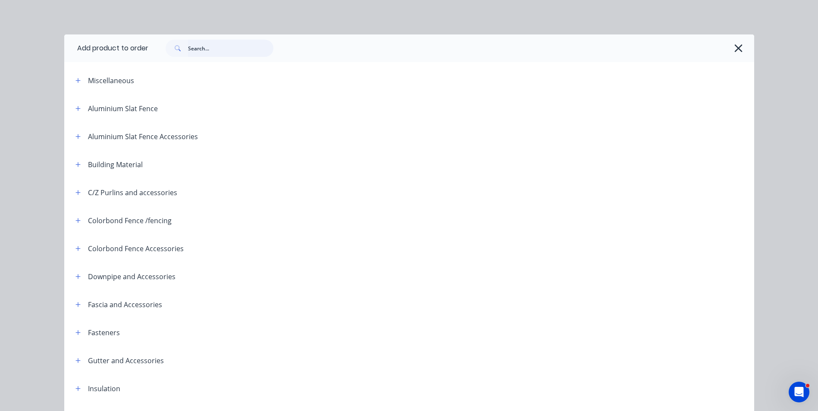
click at [203, 53] on input "text" at bounding box center [230, 48] width 85 height 17
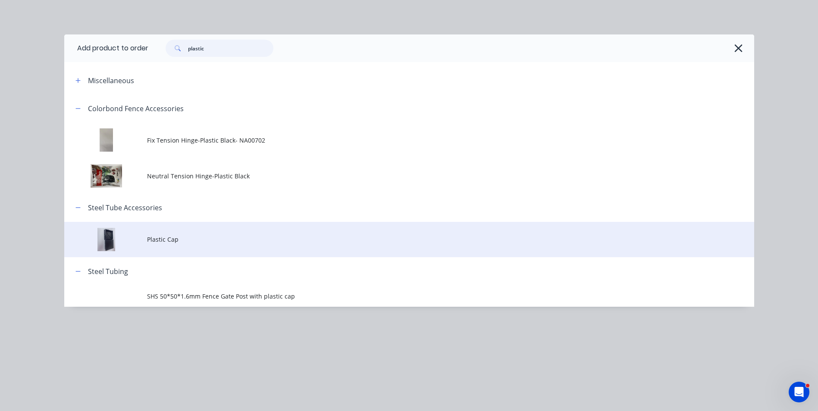
type input "plastic"
click at [189, 251] on td "Plastic Cap" at bounding box center [450, 240] width 607 height 36
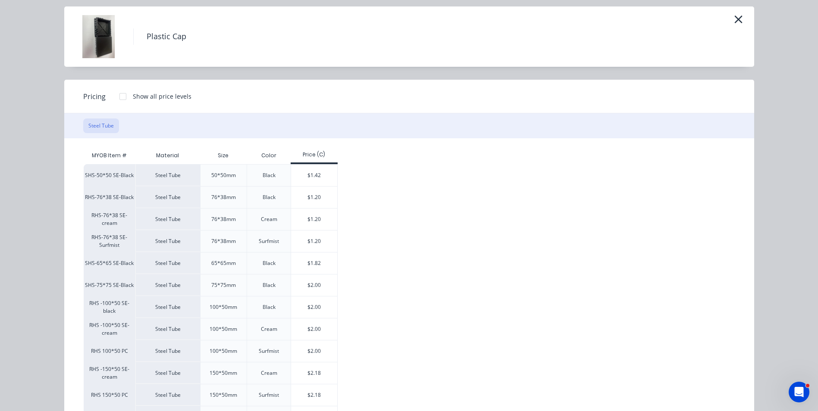
scroll to position [43, 0]
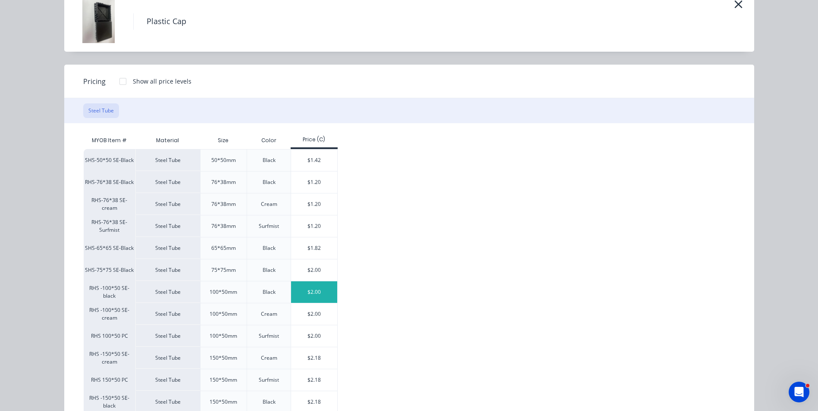
click at [316, 294] on div "$2.00" at bounding box center [314, 293] width 46 height 22
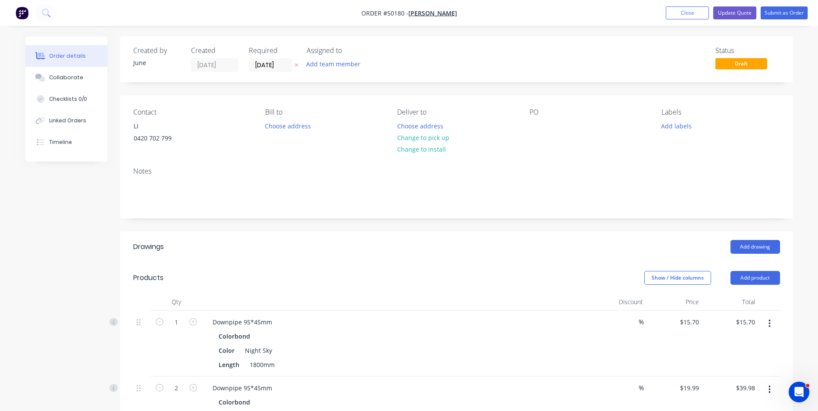
scroll to position [0, 0]
click at [427, 136] on button "Change to pick up" at bounding box center [422, 138] width 61 height 12
click at [784, 13] on button "Submit as Order" at bounding box center [784, 12] width 47 height 13
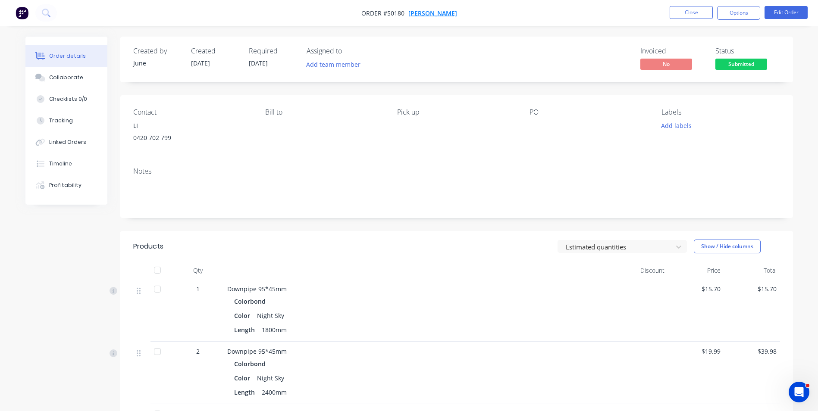
click at [447, 9] on span "[PERSON_NAME]" at bounding box center [432, 13] width 49 height 8
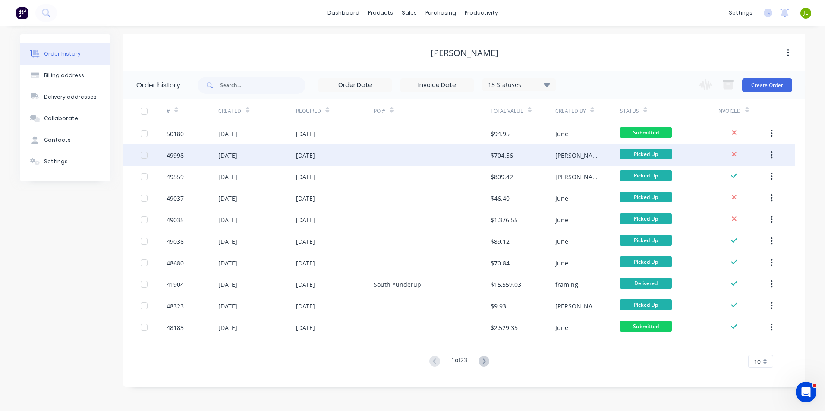
click at [596, 153] on div "[PERSON_NAME]" at bounding box center [587, 155] width 65 height 22
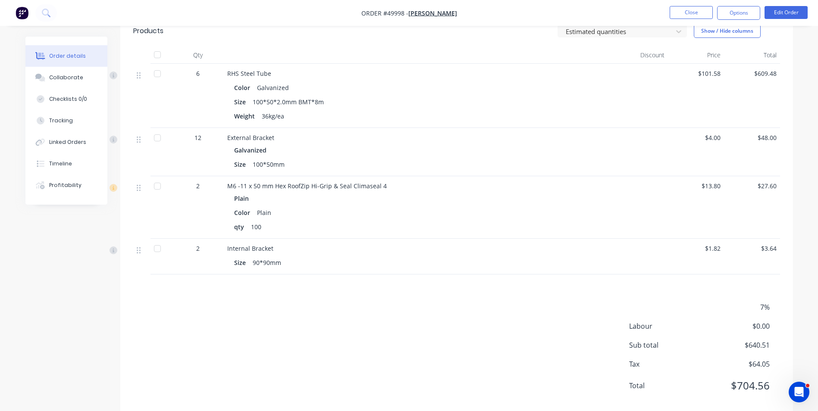
scroll to position [173, 0]
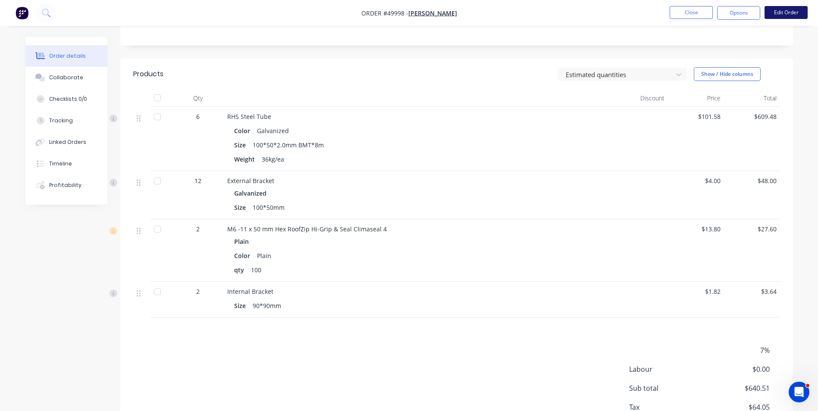
click at [791, 14] on button "Edit Order" at bounding box center [786, 12] width 43 height 13
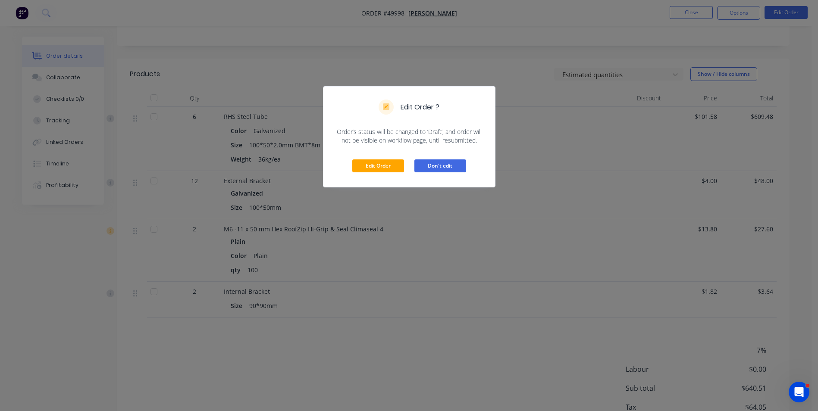
click at [439, 167] on button "Don't edit" at bounding box center [440, 166] width 52 height 13
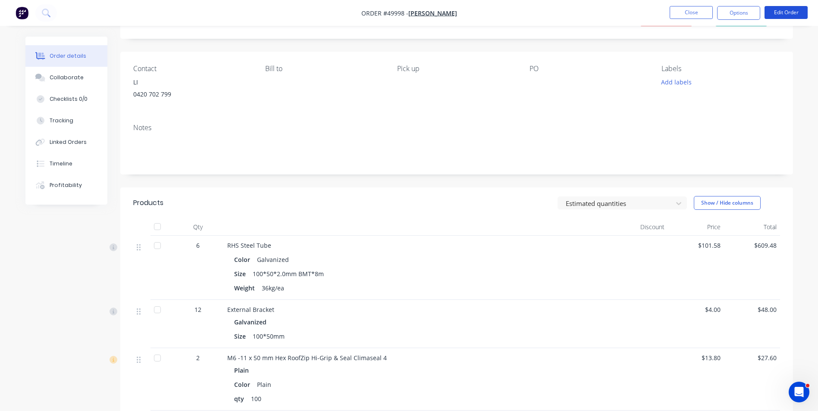
scroll to position [43, 0]
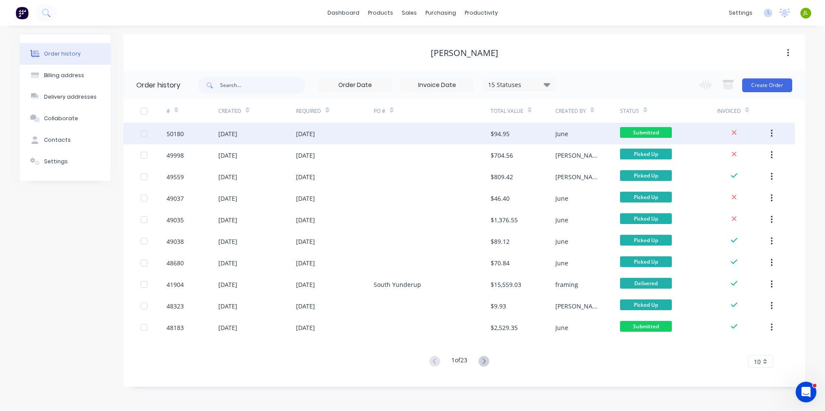
click at [427, 136] on div at bounding box center [432, 134] width 116 height 22
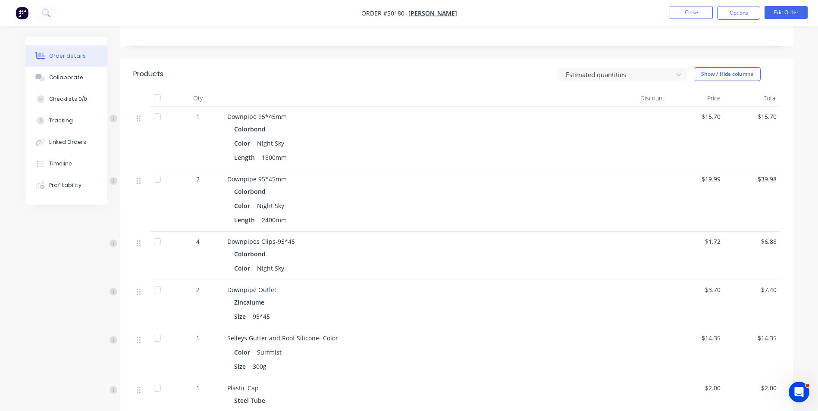
scroll to position [337, 0]
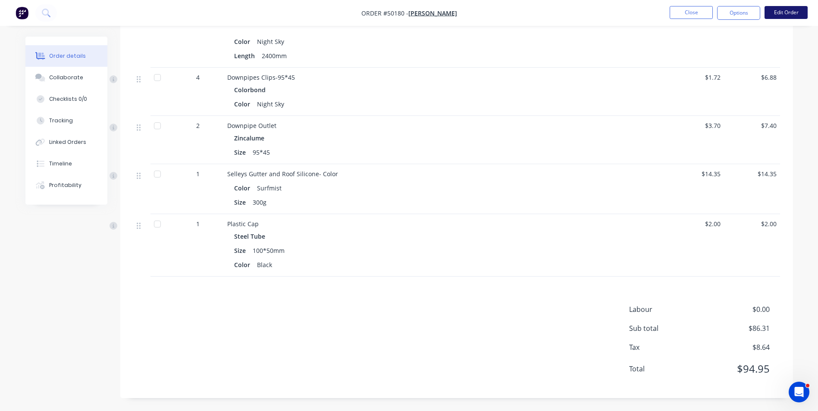
click at [772, 10] on button "Edit Order" at bounding box center [786, 12] width 43 height 13
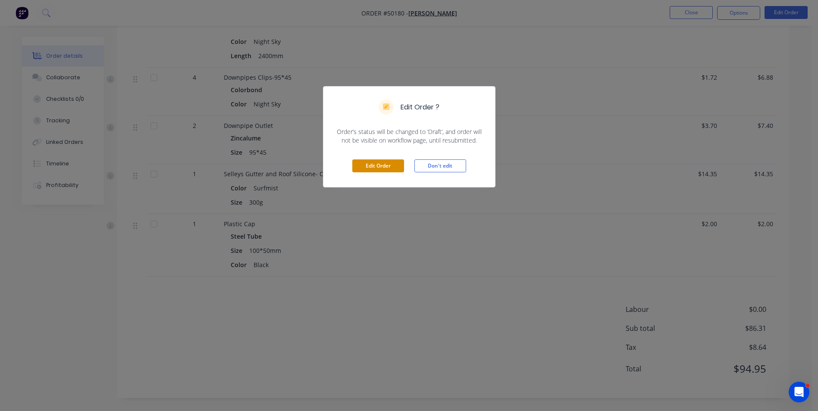
click at [377, 164] on button "Edit Order" at bounding box center [378, 166] width 52 height 13
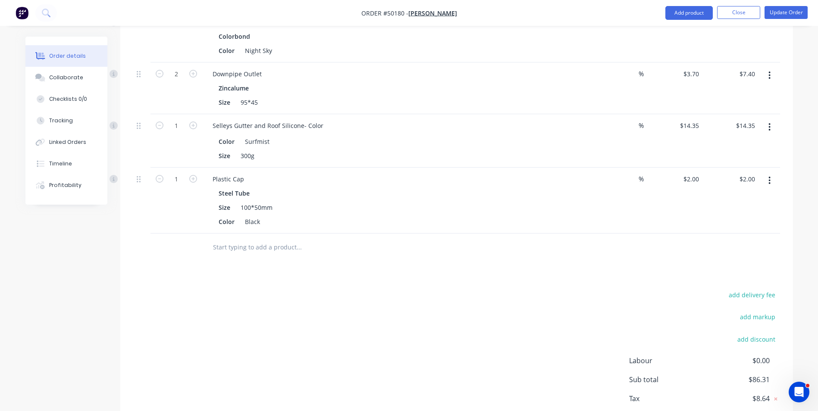
scroll to position [484, 0]
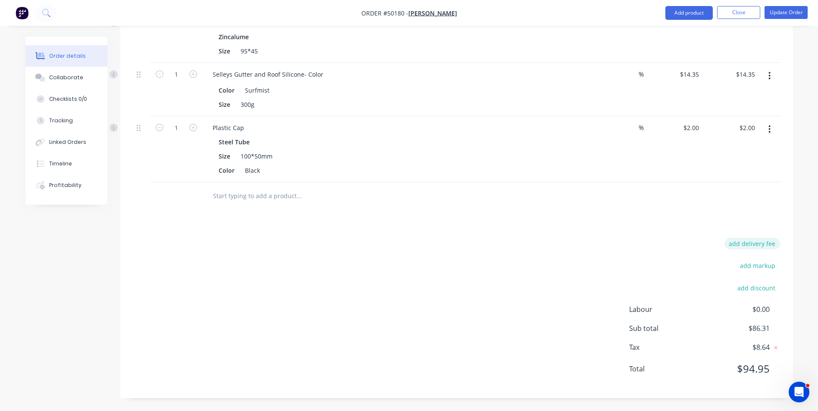
click at [762, 244] on button "add delivery fee" at bounding box center [753, 244] width 56 height 12
click at [779, 245] on icon at bounding box center [776, 247] width 9 height 9
click at [763, 292] on button "add discount" at bounding box center [756, 291] width 47 height 12
click at [697, 292] on input at bounding box center [676, 291] width 82 height 13
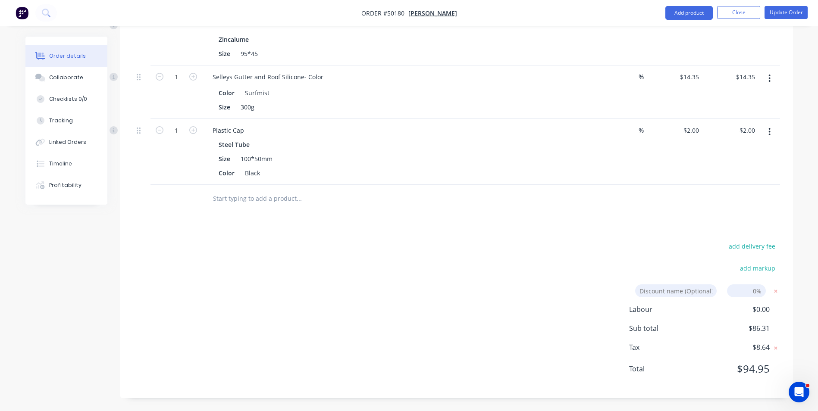
type input "Discount"
click at [737, 291] on input at bounding box center [746, 291] width 39 height 13
type input "7"
click at [491, 276] on div "add delivery fee add markup Discount Discount Discount name (Optional) 7 7 0% L…" at bounding box center [456, 313] width 647 height 145
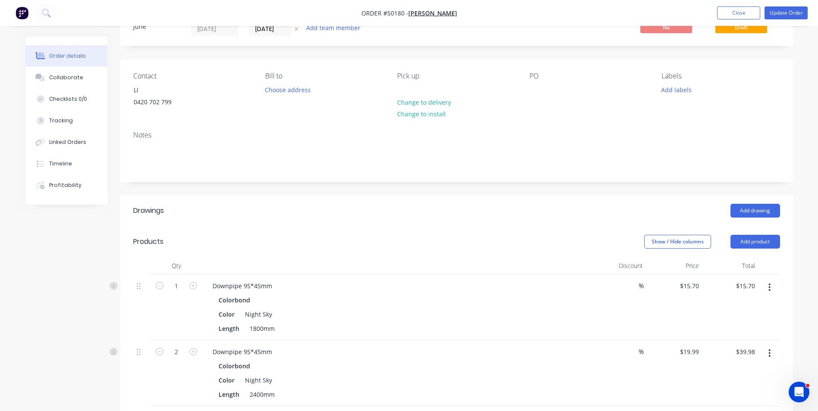
scroll to position [0, 0]
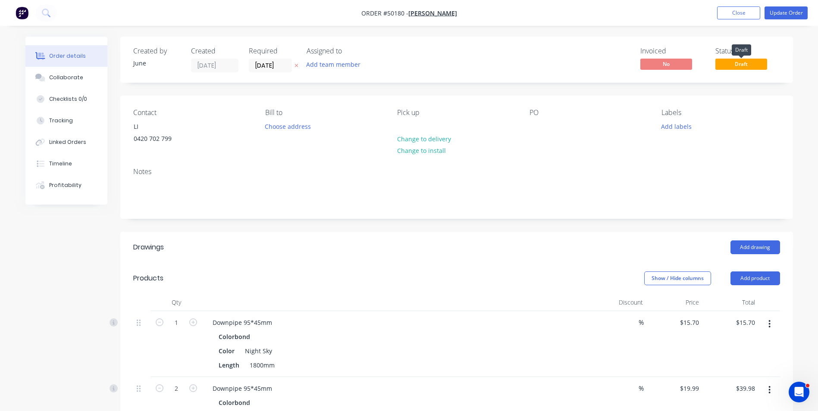
click at [736, 66] on span "Draft" at bounding box center [742, 64] width 52 height 11
click at [787, 16] on button "Update Order" at bounding box center [786, 12] width 43 height 13
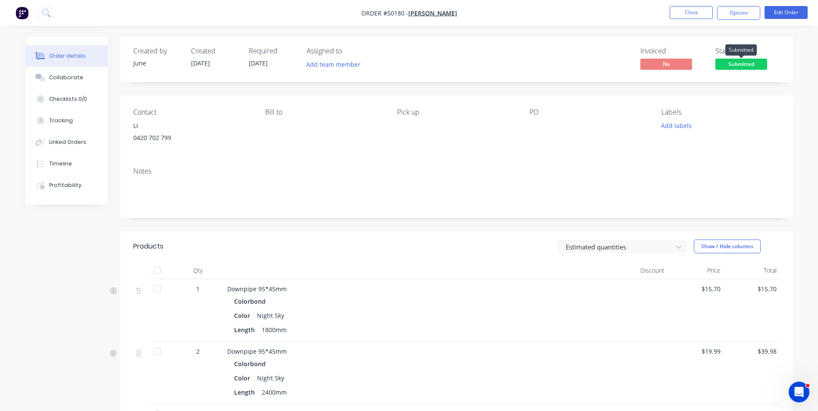
click at [749, 66] on span "Submitted" at bounding box center [742, 64] width 52 height 11
click at [490, 46] on div "Created by June Created 09/10/25 Required 09/10/25 Assigned to Add team member …" at bounding box center [456, 60] width 673 height 46
click at [665, 122] on button "Add labels" at bounding box center [677, 126] width 40 height 12
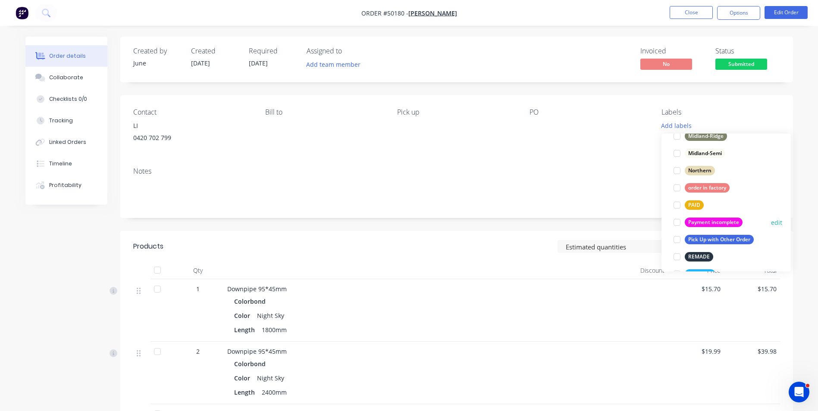
scroll to position [173, 0]
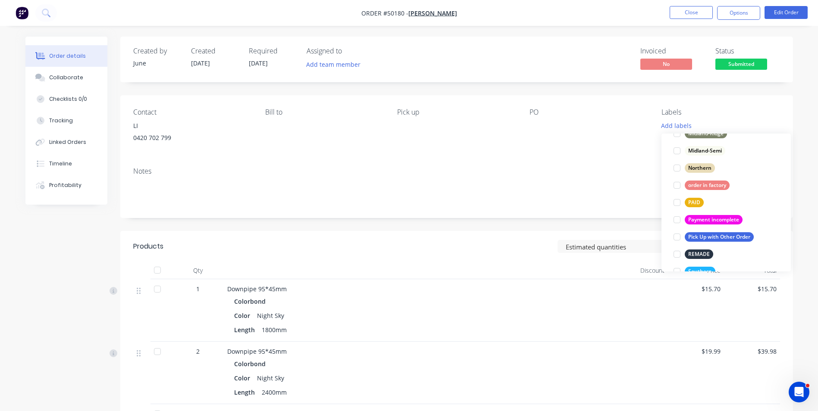
drag, startPoint x: 678, startPoint y: 199, endPoint x: 672, endPoint y: 183, distance: 16.8
click at [678, 200] on div at bounding box center [677, 202] width 17 height 17
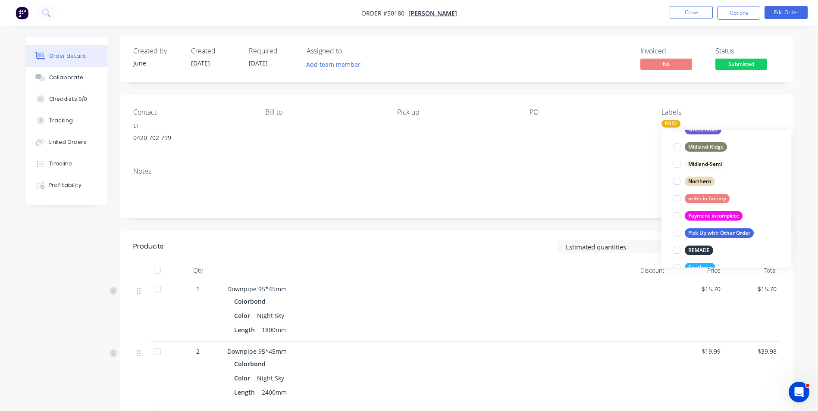
scroll to position [0, 0]
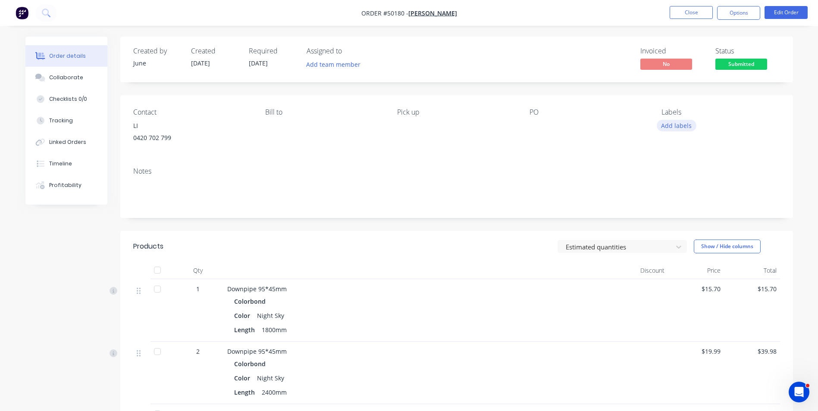
click at [676, 125] on button "Add labels" at bounding box center [677, 126] width 40 height 12
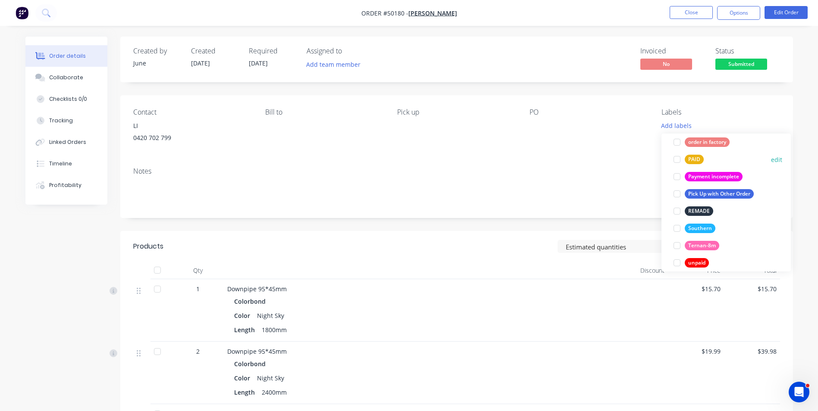
click at [680, 163] on div at bounding box center [677, 159] width 17 height 17
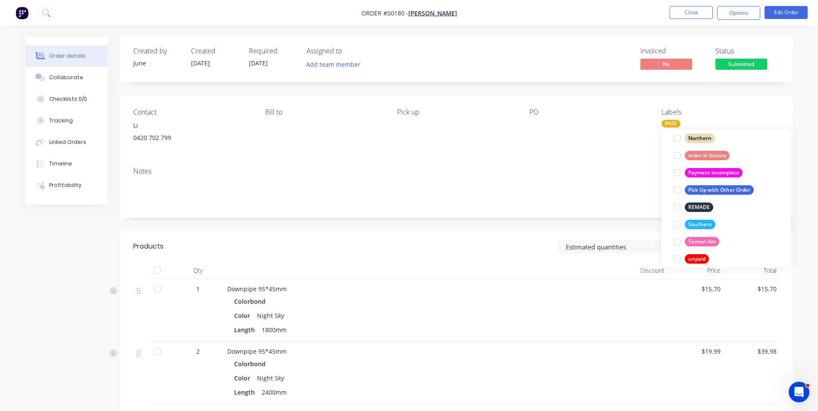
scroll to position [43, 0]
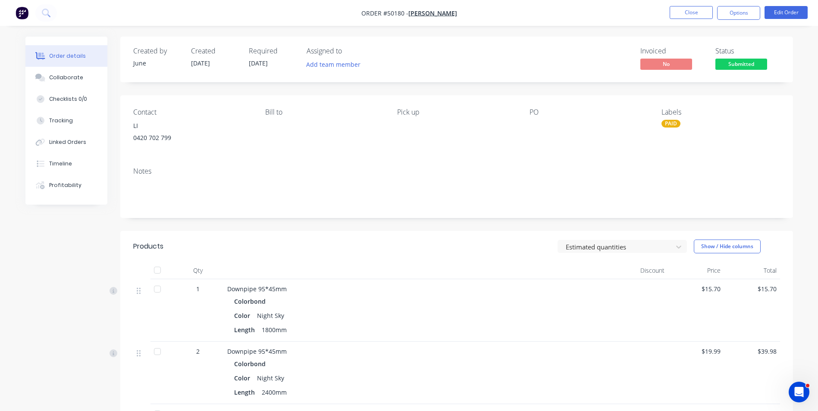
click at [549, 168] on div "Notes" at bounding box center [456, 171] width 647 height 8
click at [424, 12] on span "Li, ShengAn" at bounding box center [432, 13] width 49 height 8
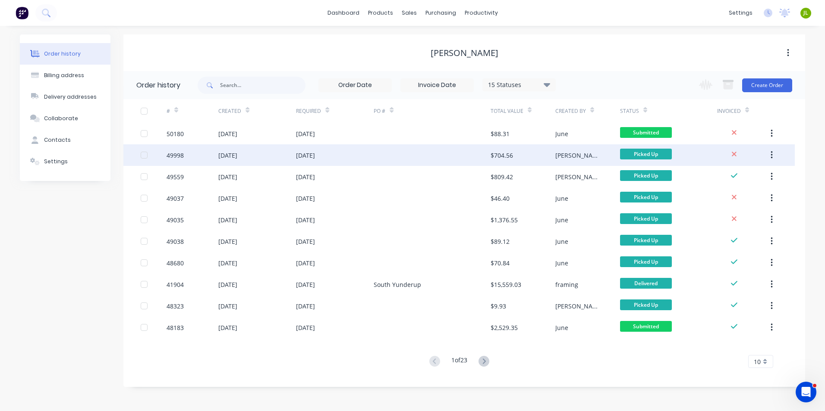
click at [404, 160] on div at bounding box center [432, 155] width 116 height 22
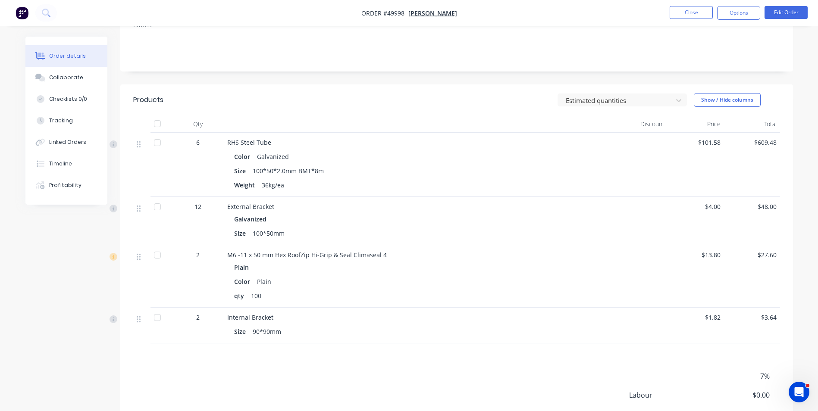
scroll to position [129, 0]
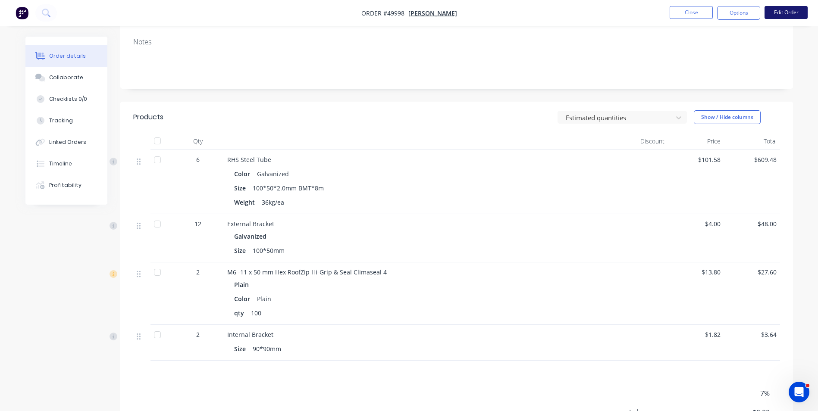
click at [774, 13] on button "Edit Order" at bounding box center [786, 12] width 43 height 13
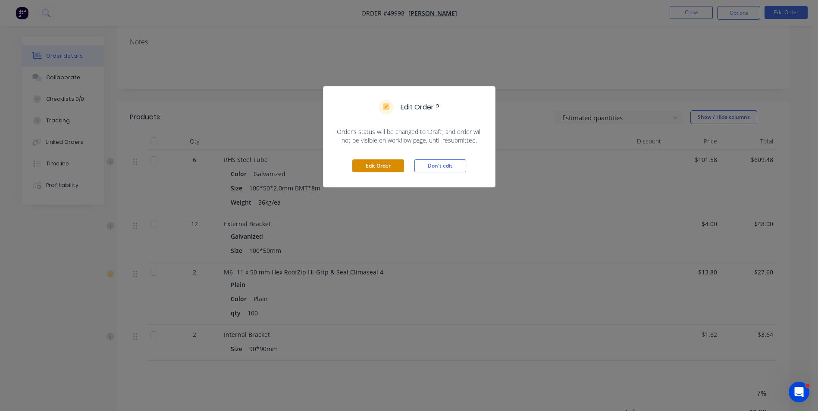
click at [383, 169] on button "Edit Order" at bounding box center [378, 166] width 52 height 13
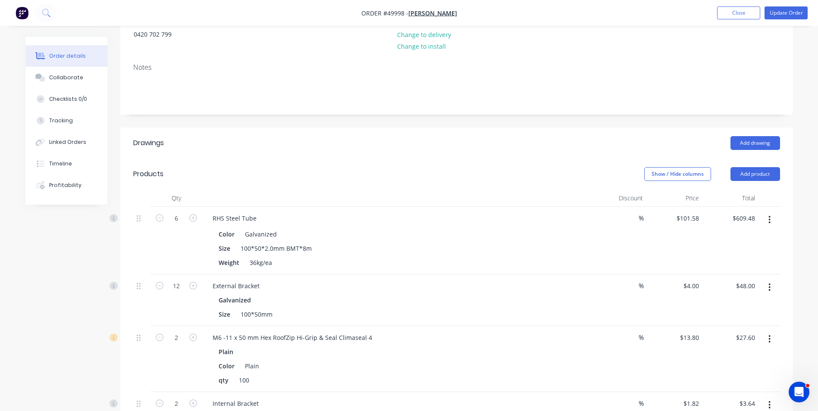
scroll to position [216, 0]
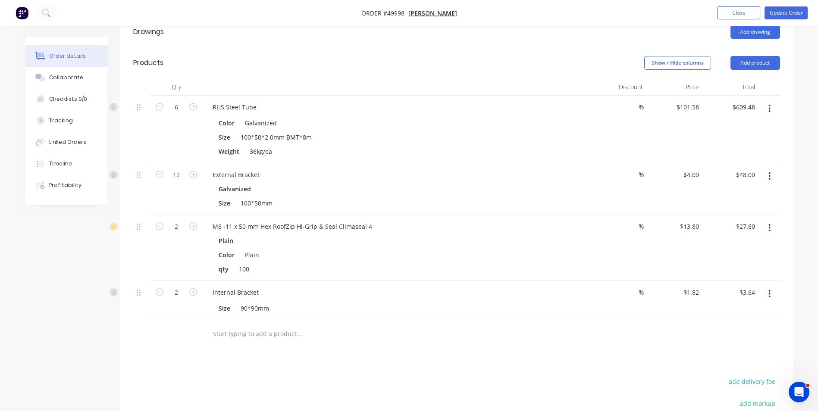
click at [773, 297] on button "button" at bounding box center [770, 294] width 20 height 16
click at [742, 362] on div "Delete" at bounding box center [739, 368] width 66 height 13
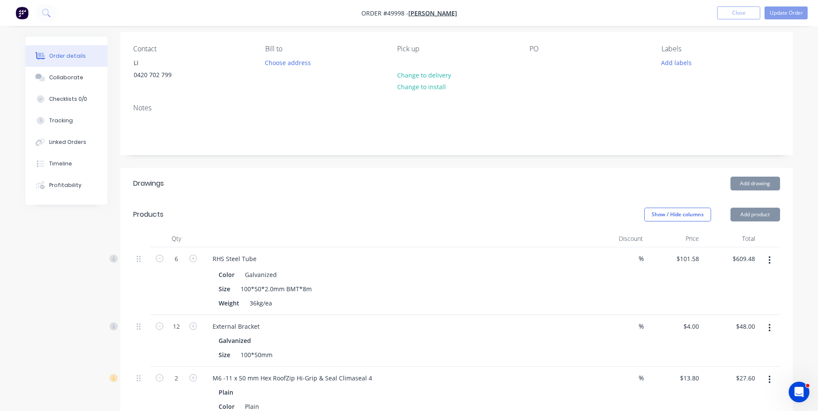
scroll to position [43, 0]
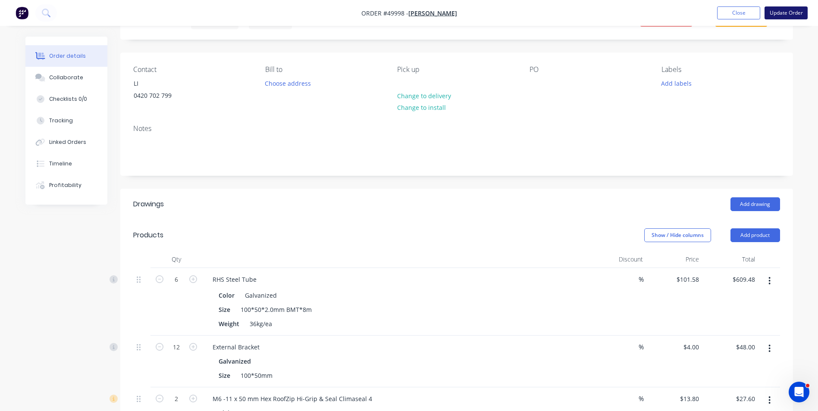
click at [777, 15] on button "Update Order" at bounding box center [786, 12] width 43 height 13
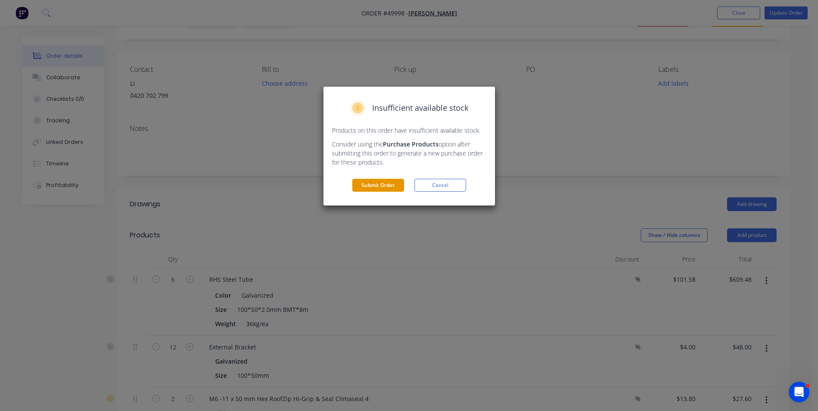
click at [380, 186] on button "Submit Order" at bounding box center [378, 185] width 52 height 13
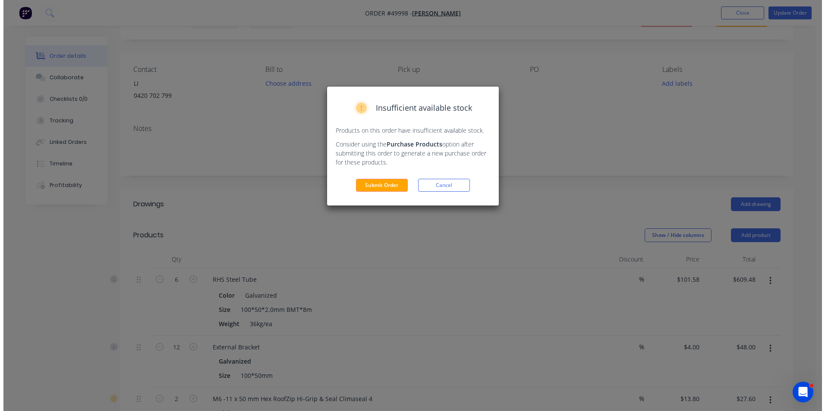
scroll to position [0, 0]
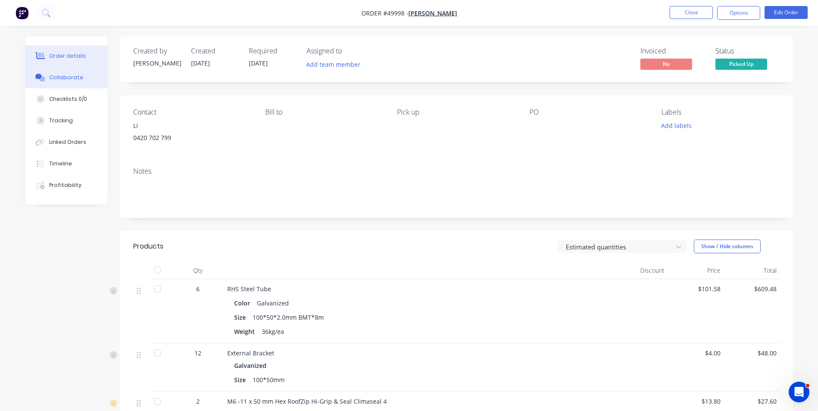
click at [60, 76] on div "Collaborate" at bounding box center [66, 78] width 34 height 8
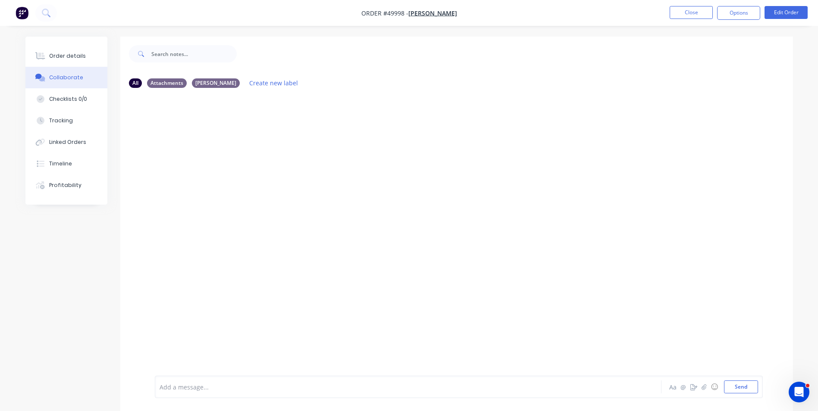
click at [220, 389] on div at bounding box center [384, 387] width 449 height 9
click at [751, 392] on button "Send" at bounding box center [741, 387] width 34 height 13
click at [448, 154] on div "JL You - 10:26am 09/10/25 return 2pcs of 90x90 internal brackets. cash back and…" at bounding box center [456, 235] width 673 height 281
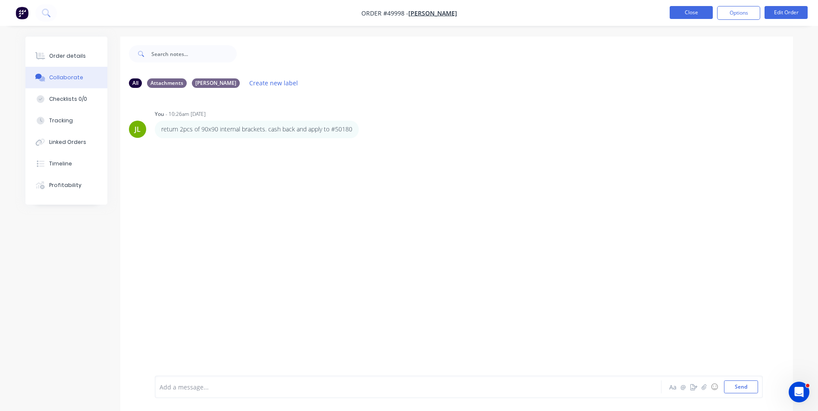
click at [699, 15] on button "Close" at bounding box center [691, 12] width 43 height 13
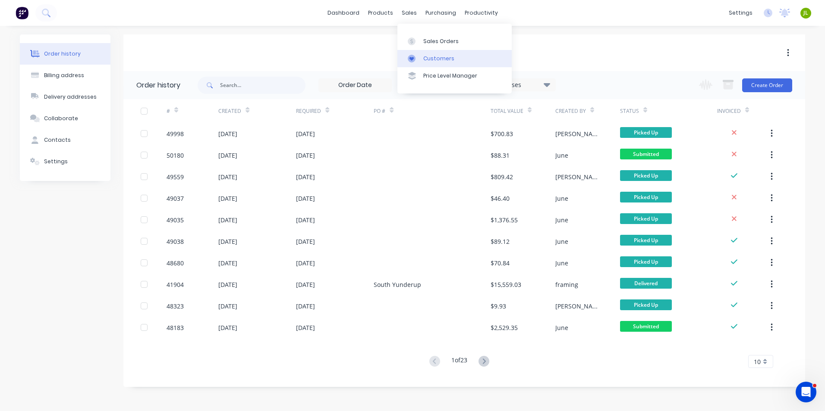
click at [419, 59] on div at bounding box center [414, 59] width 13 height 8
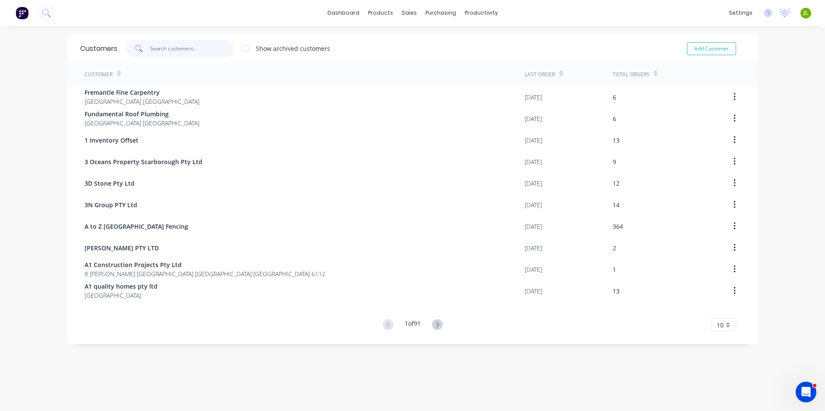
click at [203, 57] on input "text" at bounding box center [192, 48] width 84 height 17
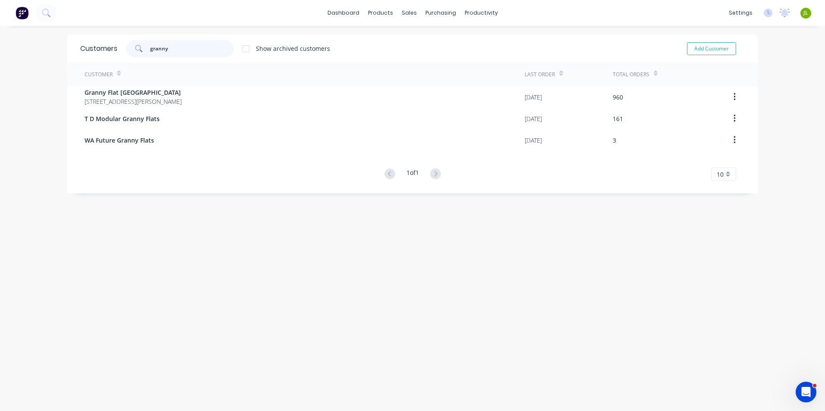
type input "granny"
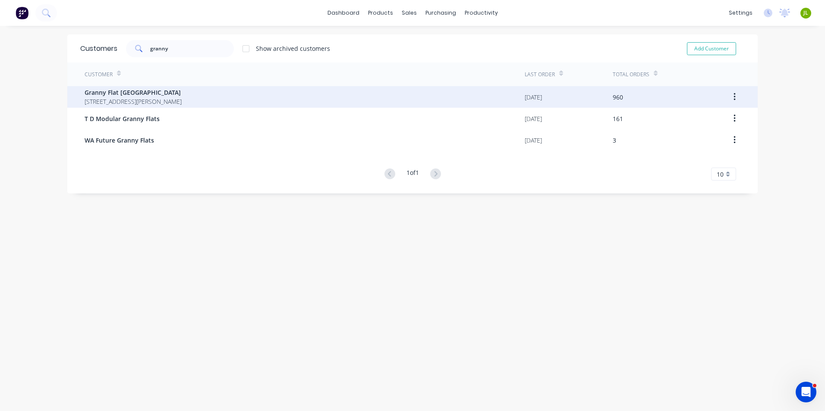
click at [182, 91] on span "Granny Flat WA" at bounding box center [133, 92] width 97 height 9
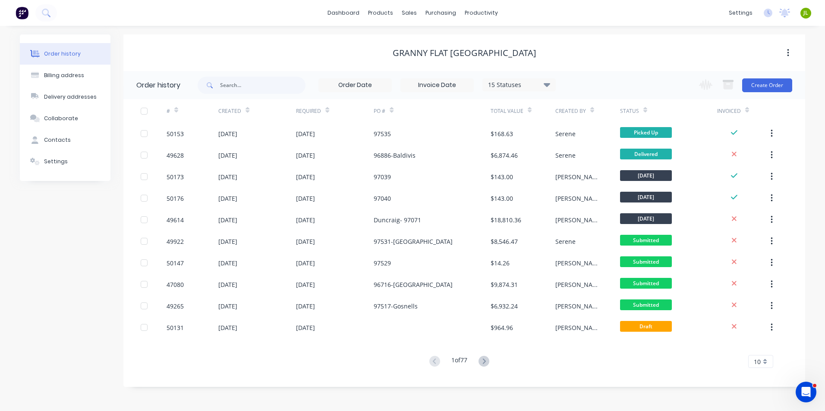
click at [478, 364] on button at bounding box center [484, 362] width 16 height 13
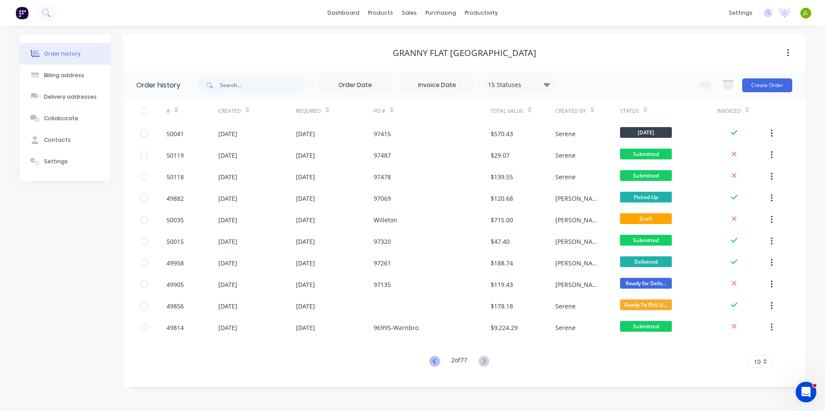
click at [433, 365] on icon at bounding box center [434, 361] width 11 height 11
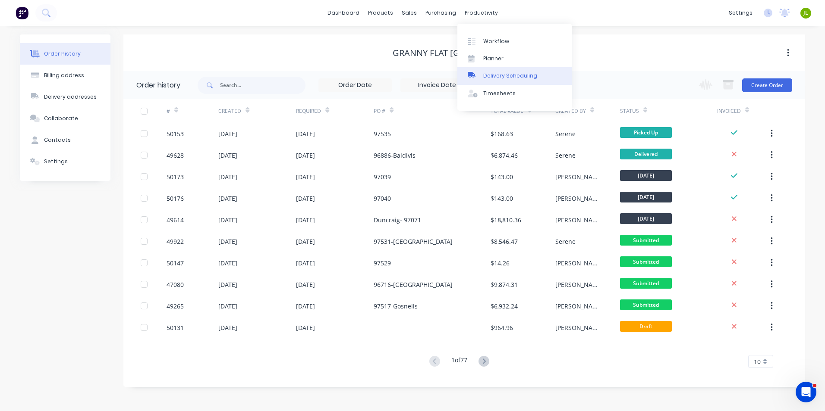
click at [493, 72] on div "Delivery Scheduling" at bounding box center [510, 76] width 54 height 8
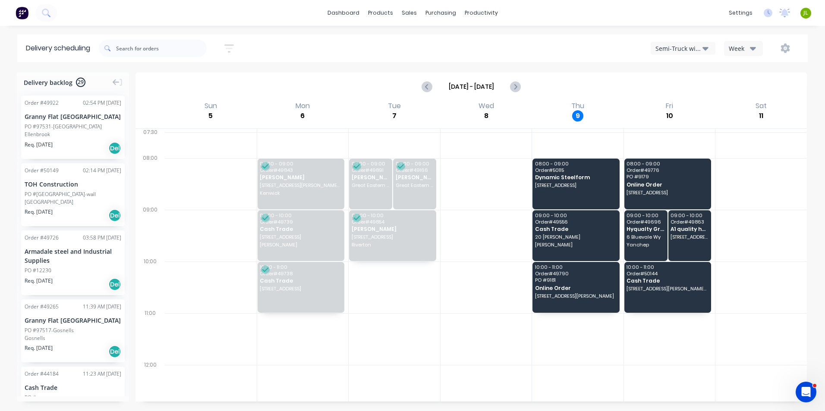
click at [684, 52] on div "Semi-Truck with Hiab" at bounding box center [678, 48] width 47 height 9
click at [684, 101] on div "Utes Delivery" at bounding box center [693, 104] width 85 height 17
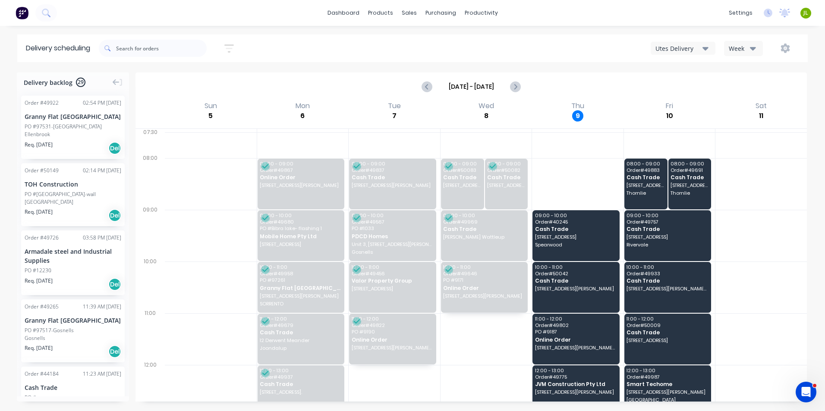
click at [776, 51] on button "button" at bounding box center [785, 49] width 28 height 16
click at [778, 50] on button "button" at bounding box center [785, 49] width 28 height 16
click at [785, 47] on icon "button" at bounding box center [784, 48] width 9 height 9
click at [771, 72] on div "Run Sheet" at bounding box center [758, 71] width 66 height 13
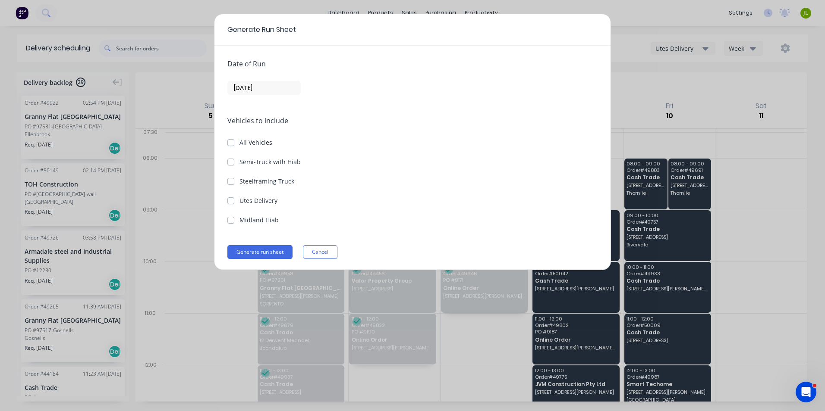
click at [249, 198] on label "Utes Delivery" at bounding box center [258, 200] width 38 height 9
click at [234, 198] on Delivery "Utes Delivery" at bounding box center [230, 200] width 7 height 8
checkbox Delivery "true"
click at [263, 88] on input "09/10/25" at bounding box center [264, 88] width 72 height 13
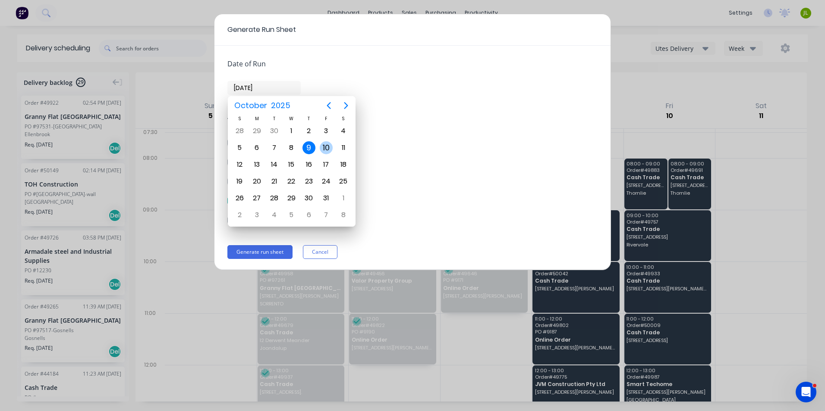
click at [318, 148] on div "10" at bounding box center [325, 148] width 17 height 16
type input "10/10/25"
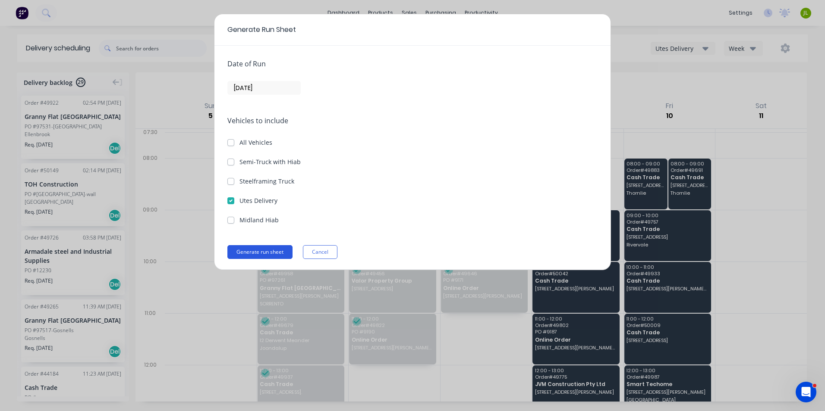
click at [259, 254] on button "Generate run sheet" at bounding box center [259, 252] width 65 height 14
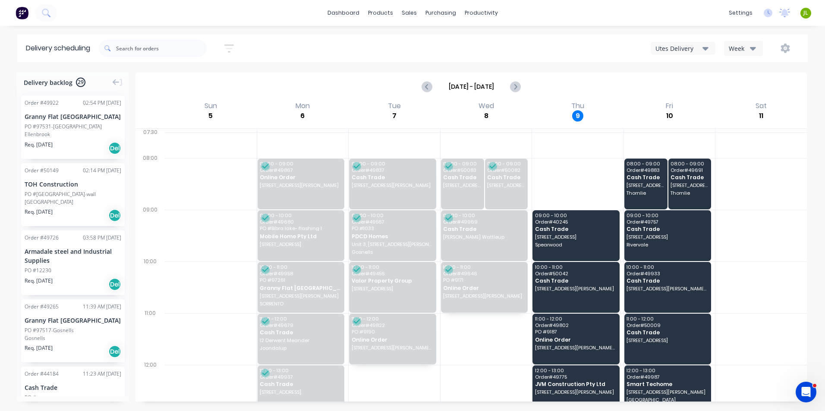
click at [277, 117] on div "Mon 6 Monday, October 6, 2025" at bounding box center [303, 114] width 92 height 28
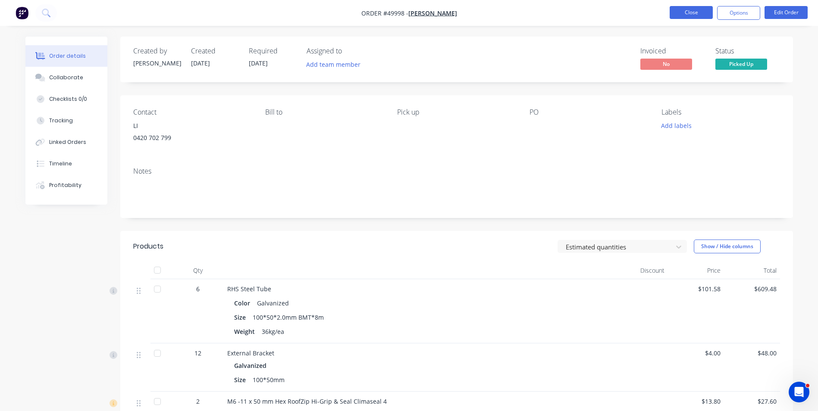
click at [685, 13] on button "Close" at bounding box center [691, 12] width 43 height 13
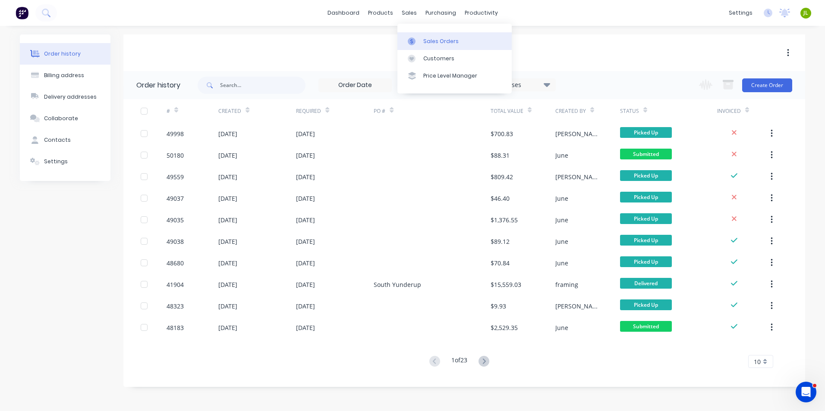
click at [432, 38] on div "Sales Orders" at bounding box center [440, 42] width 35 height 8
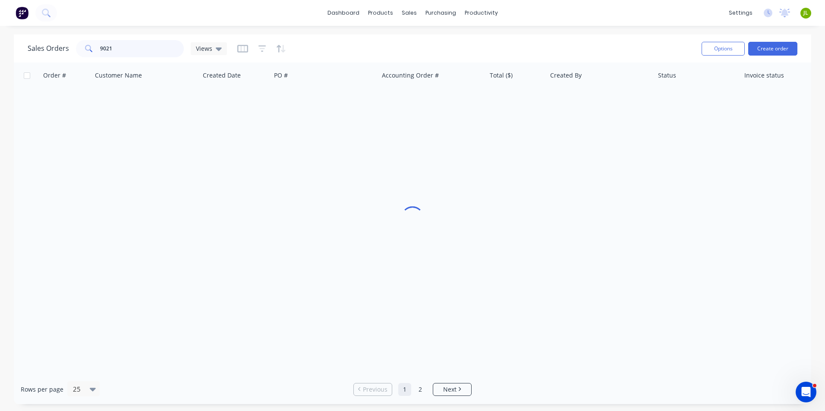
drag, startPoint x: 151, startPoint y: 47, endPoint x: 96, endPoint y: 51, distance: 54.5
click at [96, 51] on div "9021" at bounding box center [130, 48] width 108 height 17
type input "49257"
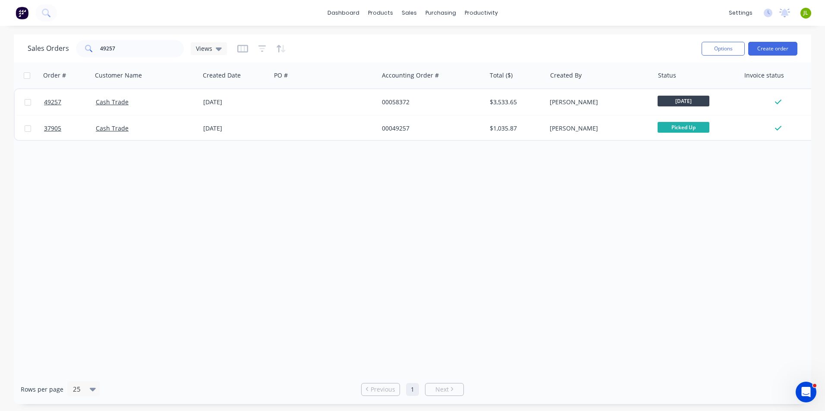
click at [151, 100] on div "Cash Trade" at bounding box center [144, 102] width 96 height 9
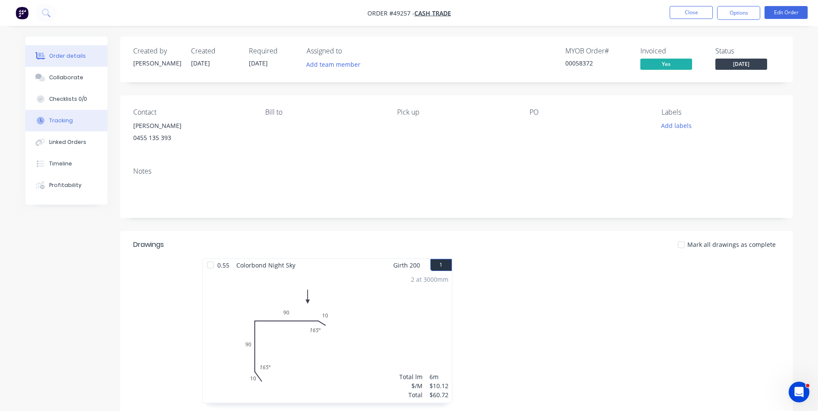
click at [62, 124] on div "Tracking" at bounding box center [61, 121] width 24 height 8
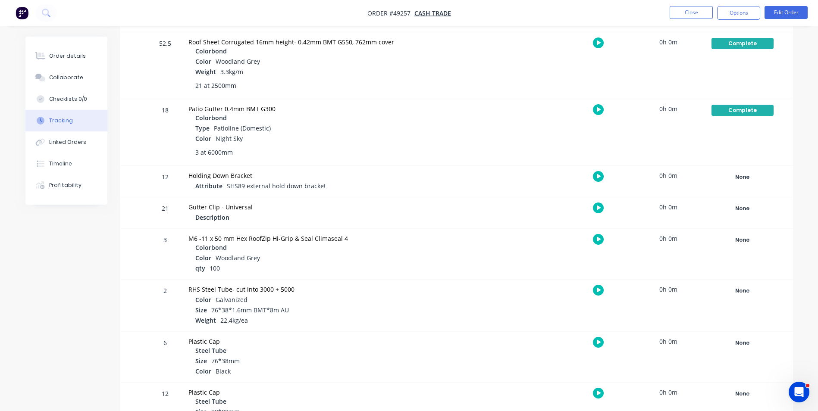
scroll to position [474, 0]
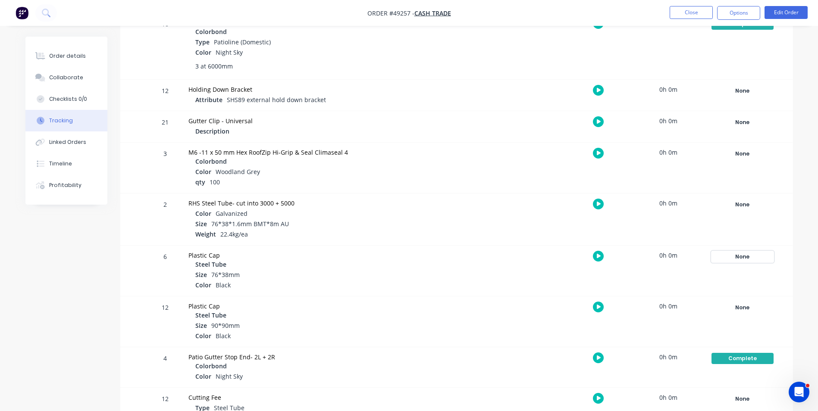
click at [738, 251] on div "None" at bounding box center [743, 256] width 62 height 11
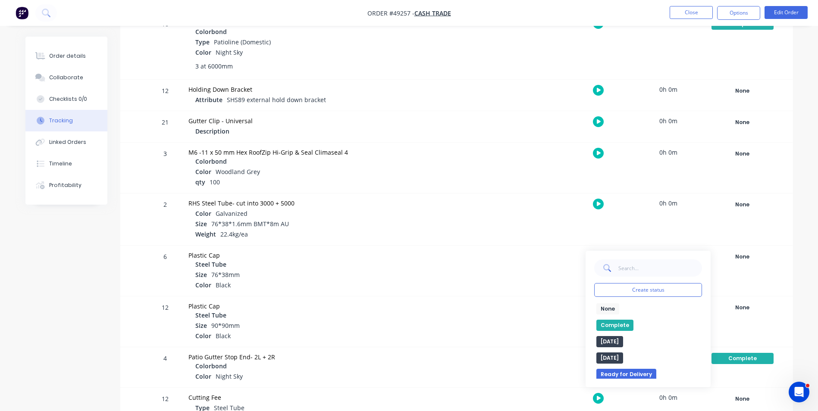
click at [457, 285] on div "Plastic Cap Steel Tube Size 76*38mm Color Black" at bounding box center [337, 271] width 308 height 50
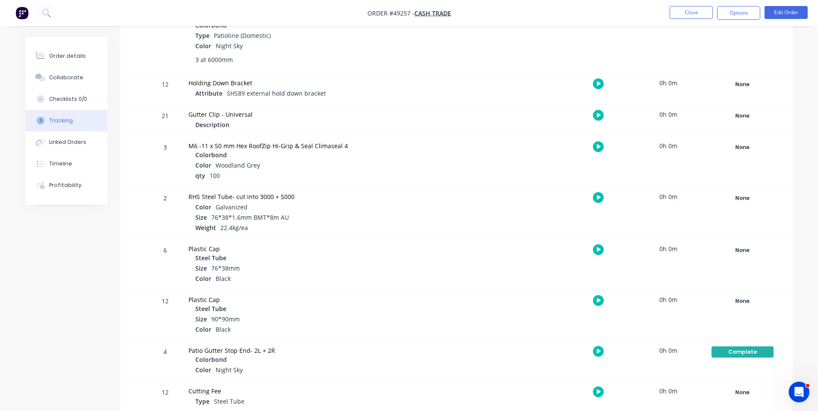
scroll to position [482, 0]
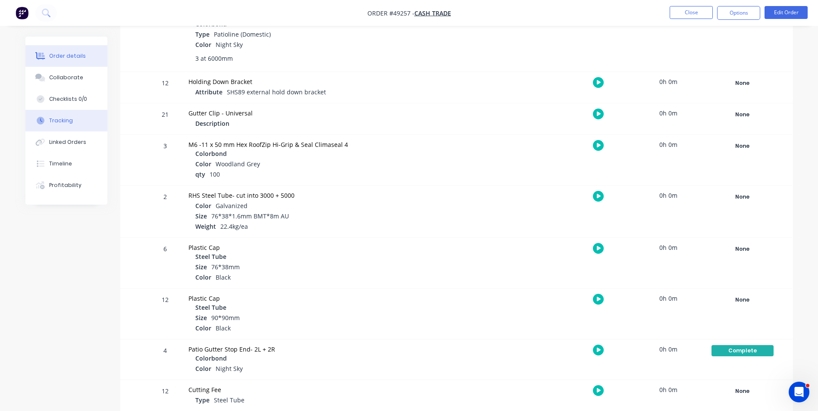
click at [74, 59] on div "Order details" at bounding box center [67, 56] width 37 height 8
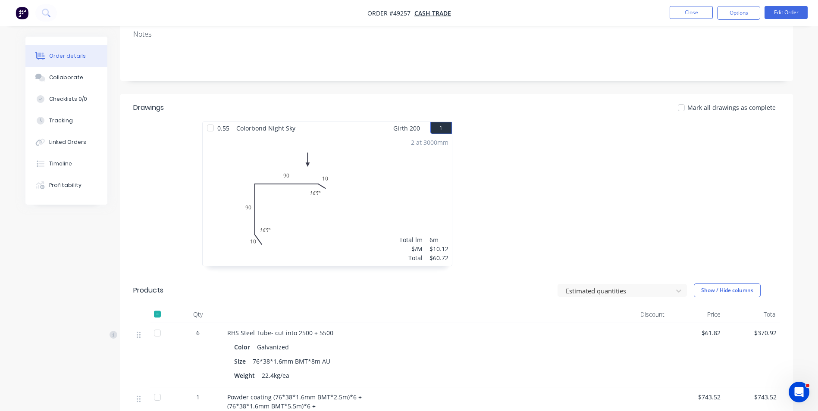
scroll to position [310, 0]
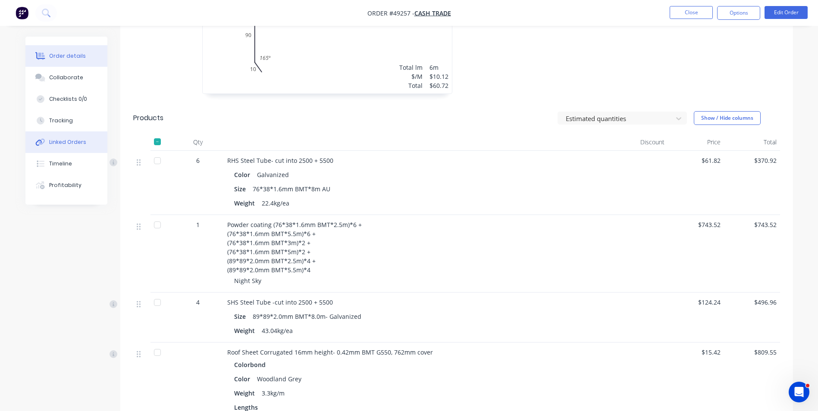
click at [87, 132] on div "Order details Collaborate Checklists 0/0 Tracking Linked Orders Timeline Profit…" at bounding box center [66, 121] width 82 height 168
click at [75, 141] on div "Linked Orders" at bounding box center [67, 142] width 37 height 8
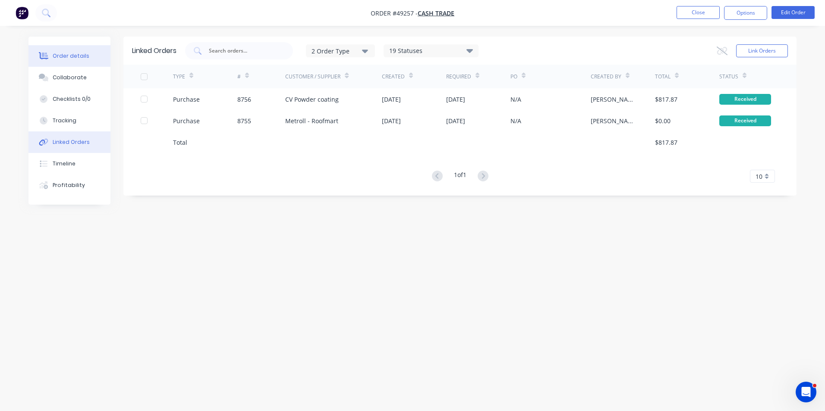
click at [63, 56] on div "Order details" at bounding box center [71, 56] width 37 height 8
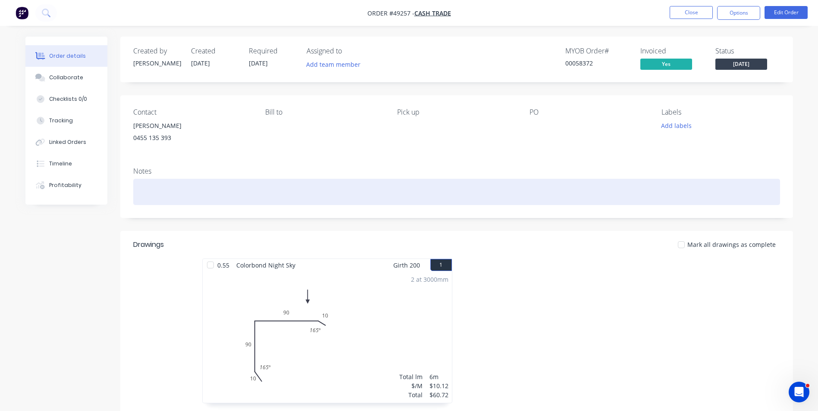
scroll to position [129, 0]
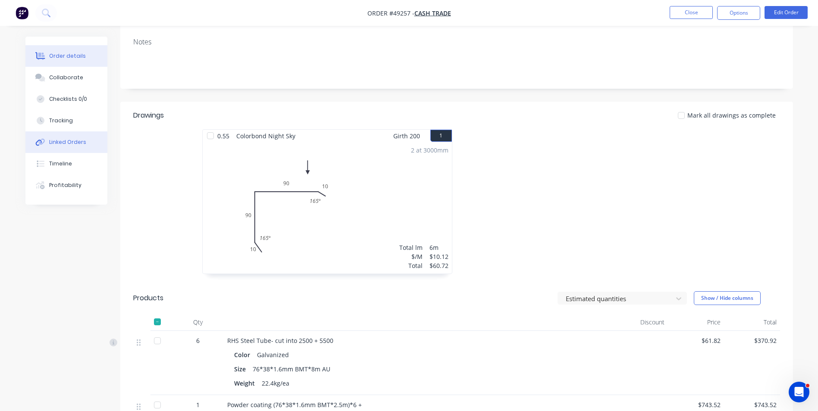
click at [82, 146] on button "Linked Orders" at bounding box center [66, 143] width 82 height 22
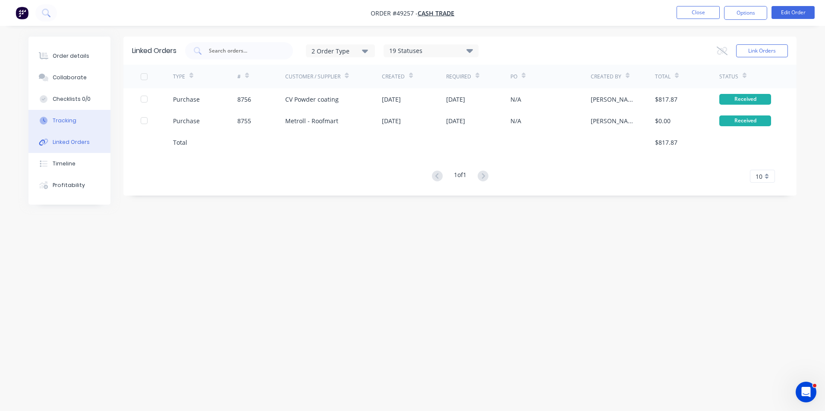
click at [46, 118] on icon at bounding box center [44, 121] width 8 height 8
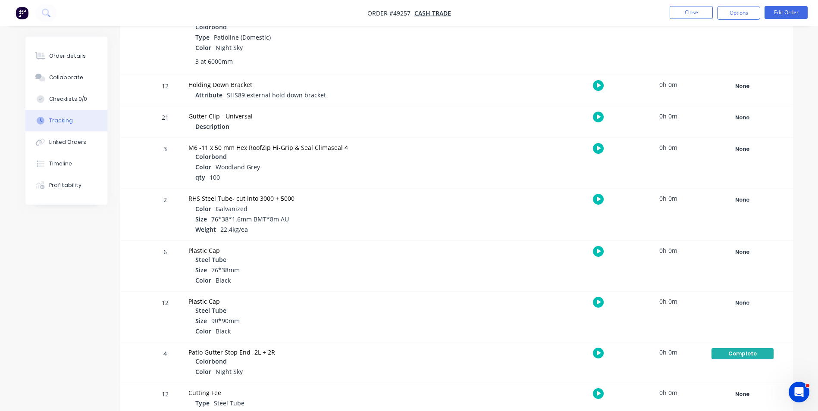
scroll to position [482, 0]
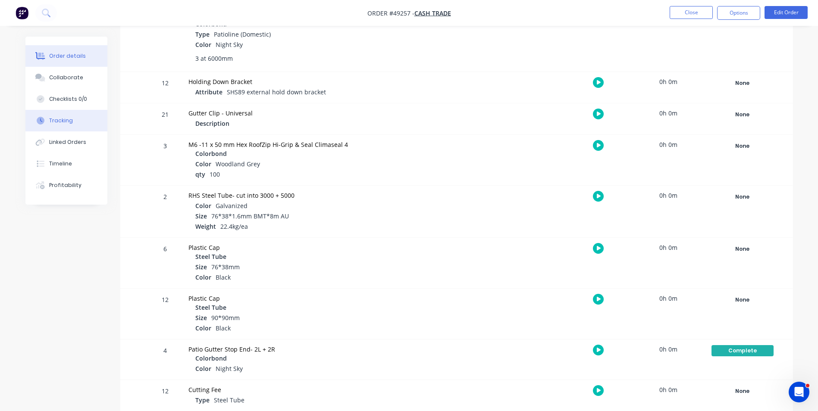
click at [85, 53] on button "Order details" at bounding box center [66, 56] width 82 height 22
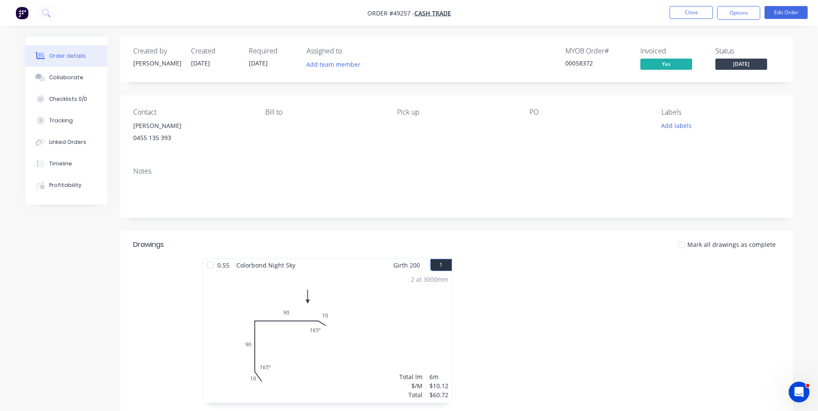
click at [739, 64] on span "[DATE]" at bounding box center [742, 64] width 52 height 11
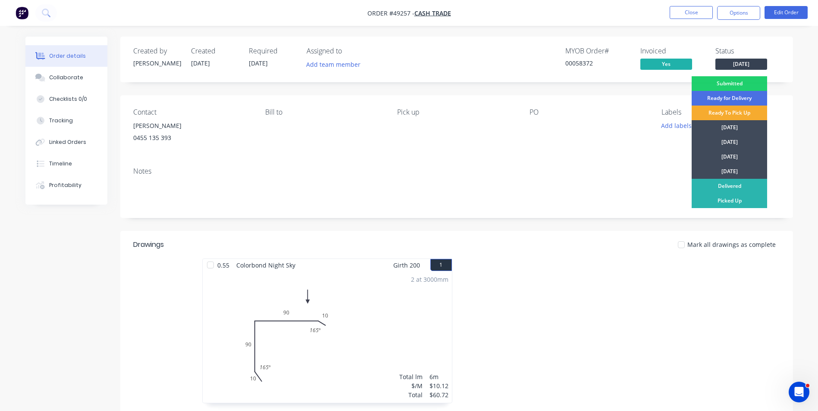
click at [724, 115] on div "Ready To Pick Up" at bounding box center [729, 113] width 75 height 15
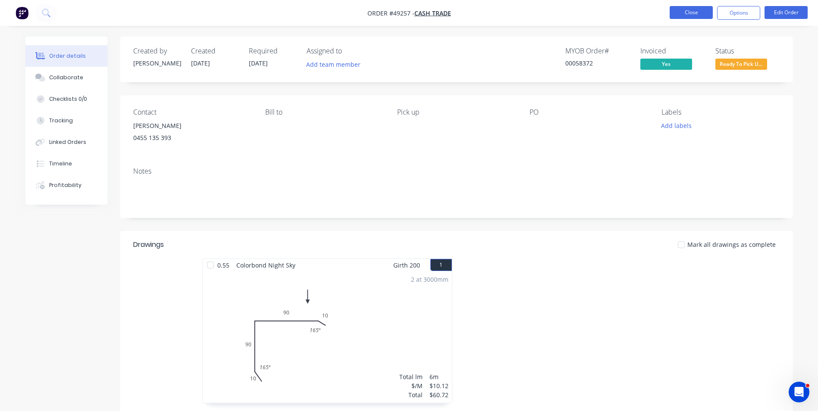
click at [689, 13] on button "Close" at bounding box center [691, 12] width 43 height 13
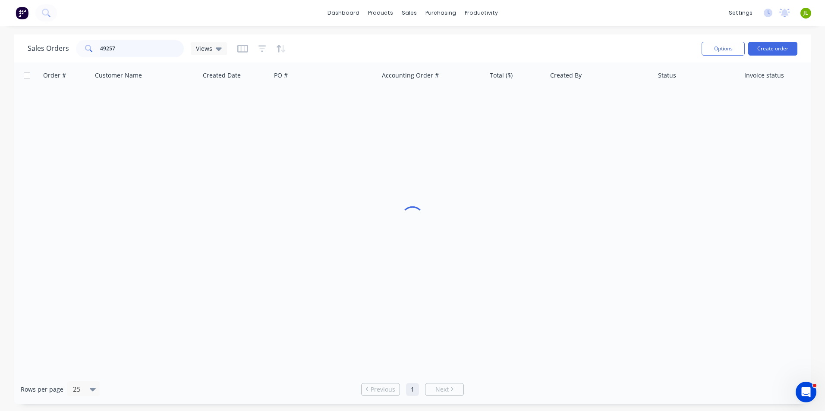
drag, startPoint x: 133, startPoint y: 47, endPoint x: 59, endPoint y: 52, distance: 74.8
click at [59, 52] on div "Sales Orders 49257 Views" at bounding box center [127, 48] width 199 height 17
type input "4"
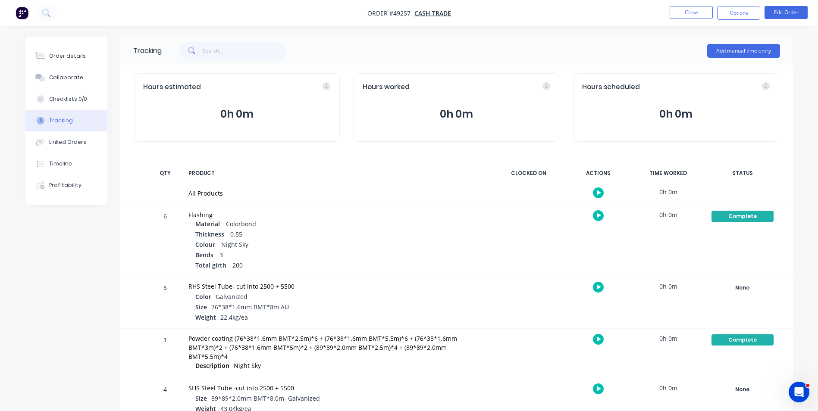
scroll to position [482, 0]
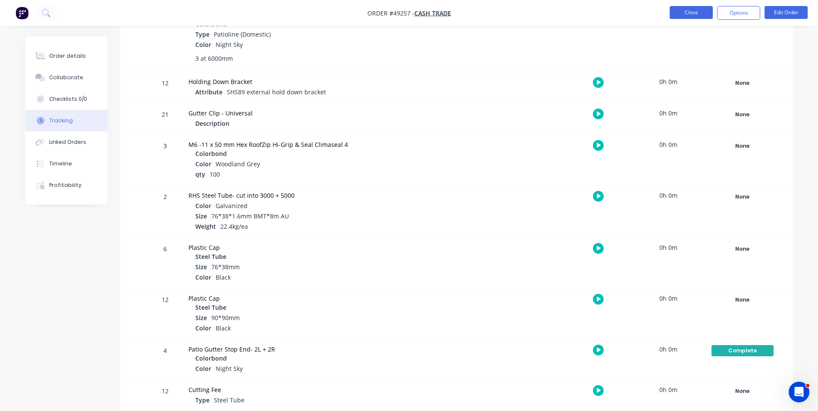
click at [694, 18] on button "Close" at bounding box center [691, 12] width 43 height 13
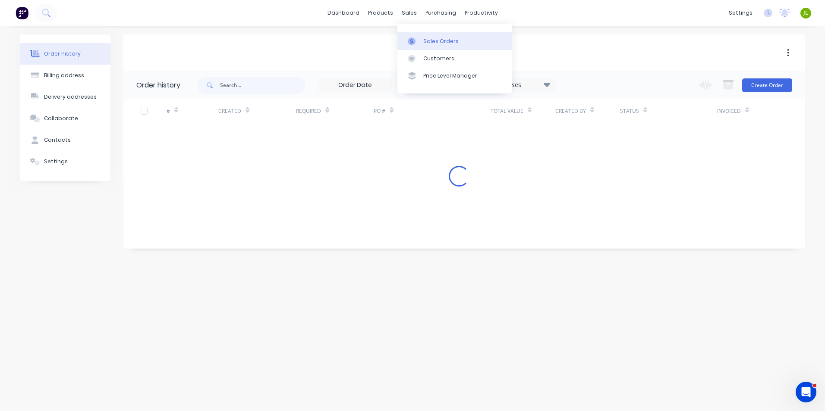
click at [417, 34] on link "Sales Orders" at bounding box center [454, 40] width 114 height 17
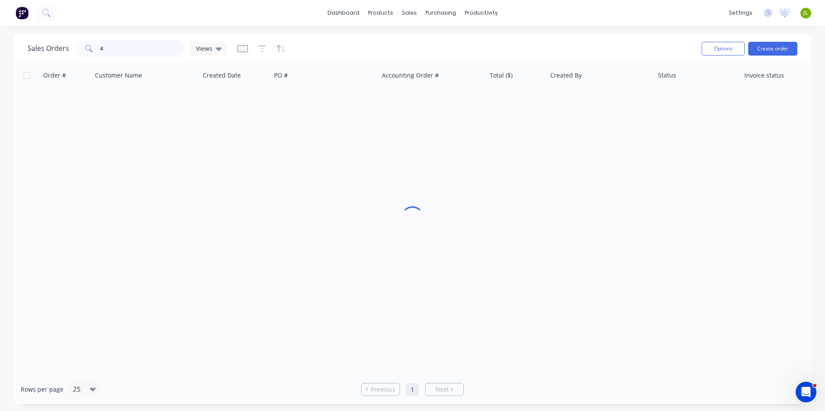
click at [148, 54] on input "4" at bounding box center [142, 48] width 84 height 17
type input "48984"
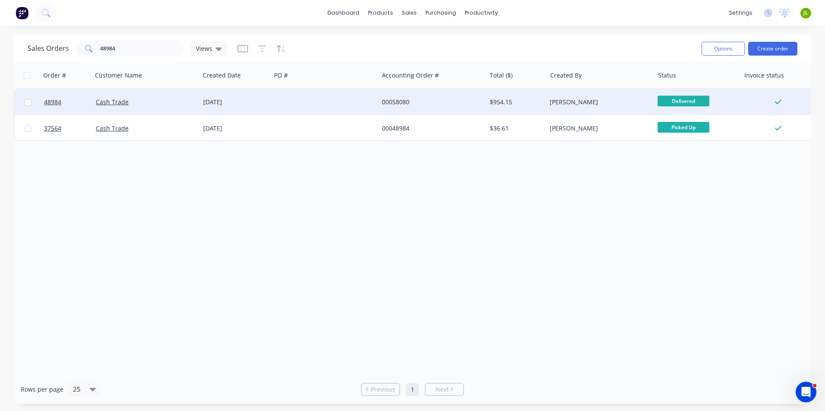
click at [183, 108] on div "Cash Trade" at bounding box center [145, 102] width 107 height 26
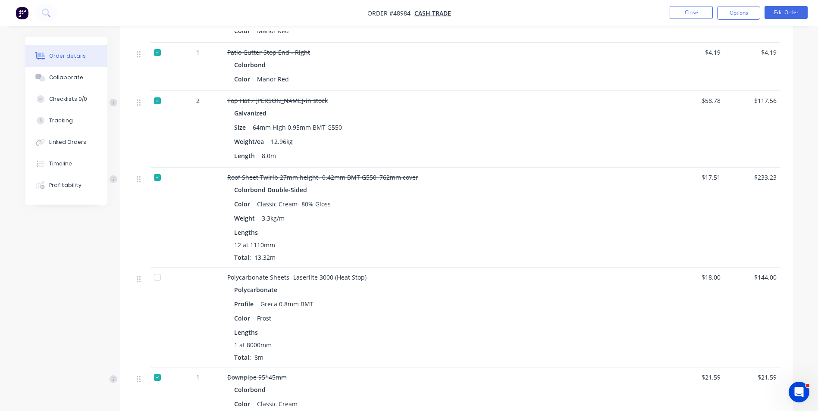
scroll to position [604, 0]
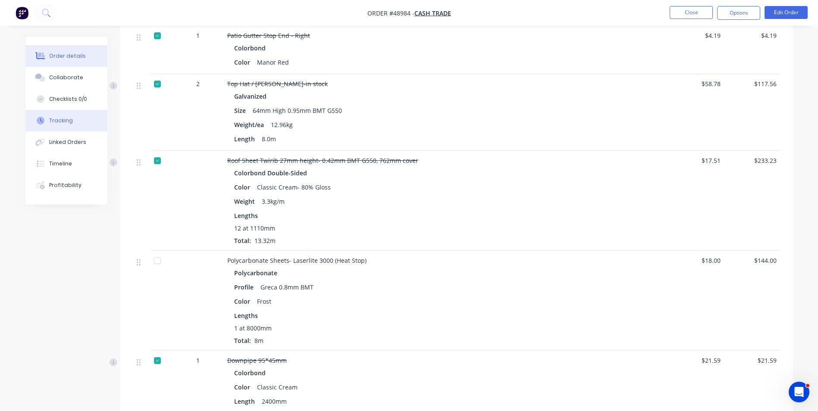
click at [66, 119] on div "Tracking" at bounding box center [61, 121] width 24 height 8
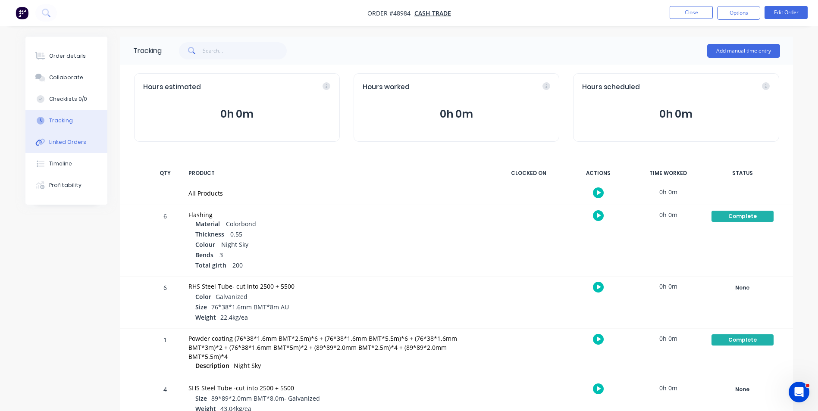
click at [64, 136] on button "Linked Orders" at bounding box center [66, 143] width 82 height 22
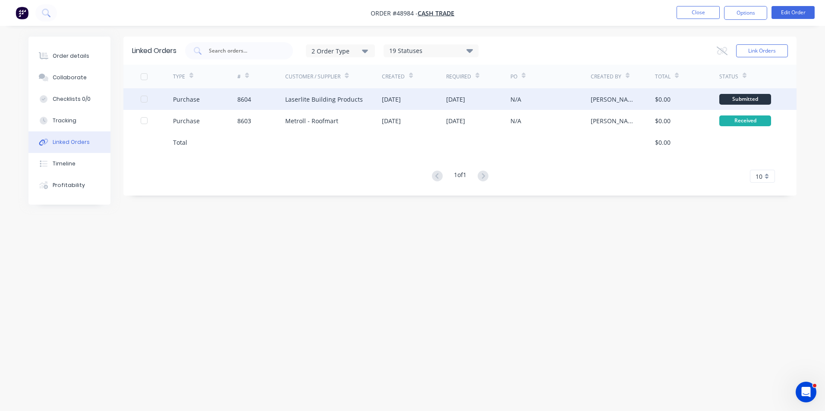
click at [259, 100] on div "8604" at bounding box center [261, 99] width 48 height 22
